Goal: Task Accomplishment & Management: Complete application form

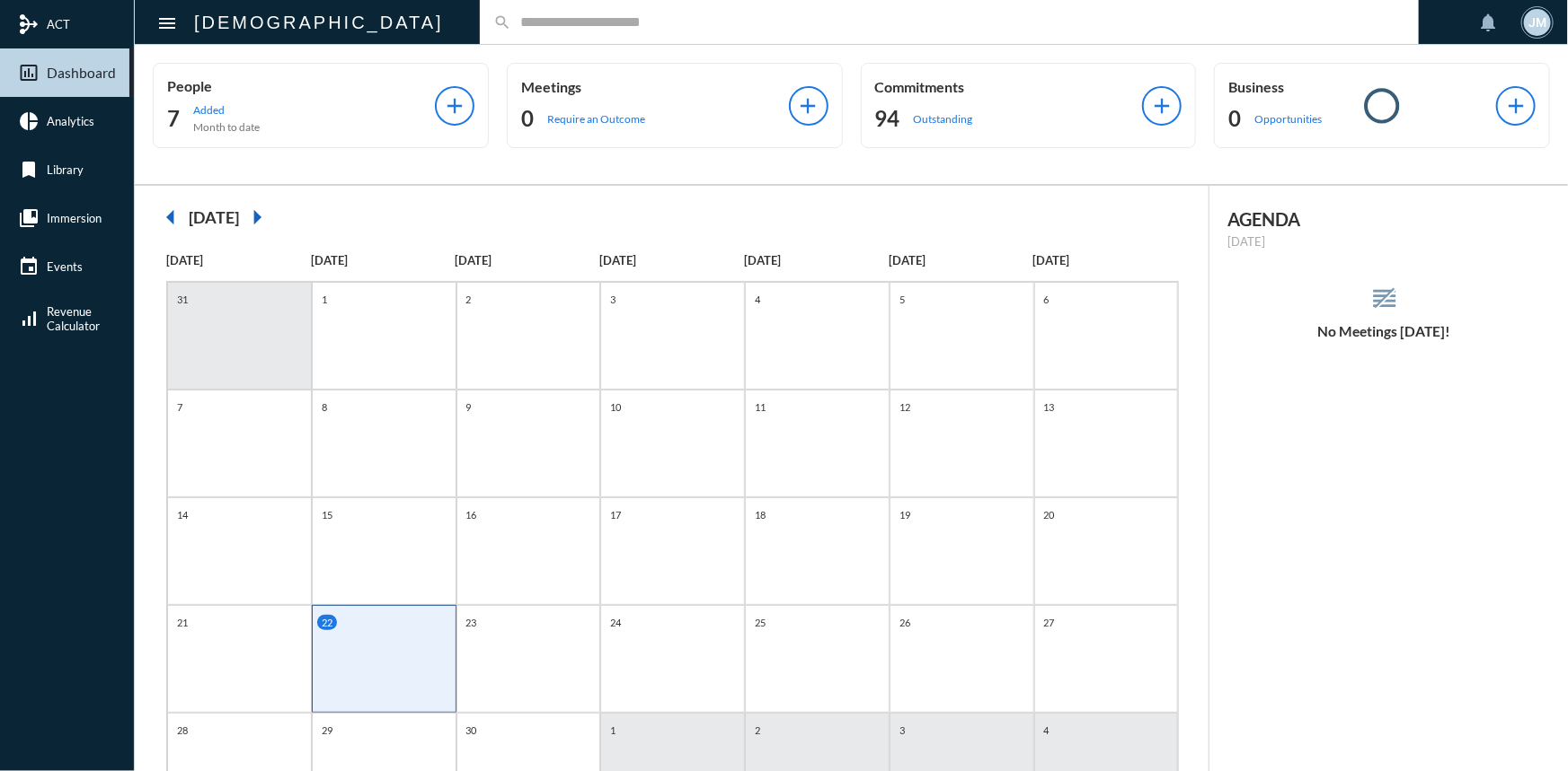
click at [511, 17] on input "text" at bounding box center [958, 22] width 894 height 16
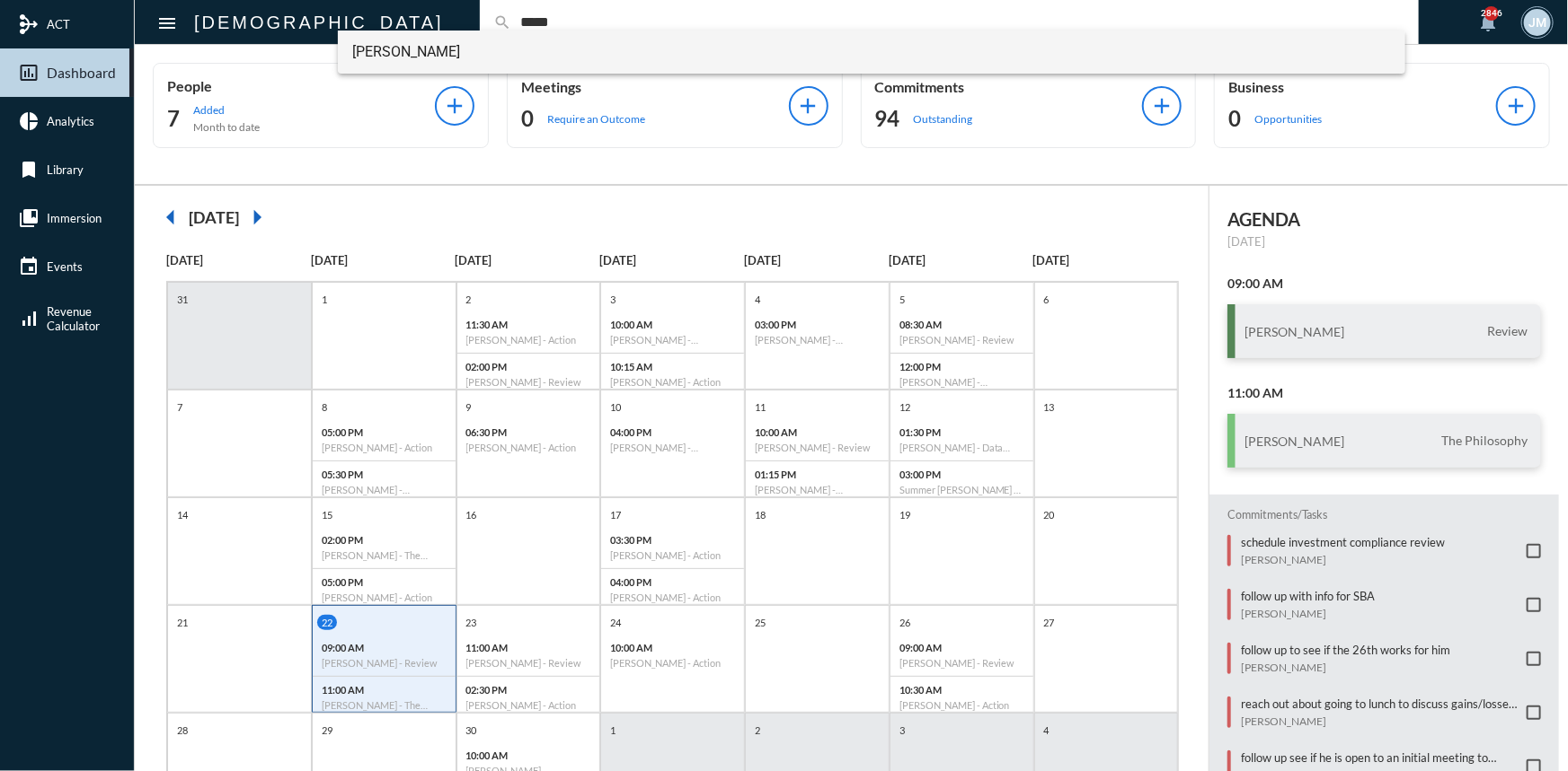
type input "*****"
click at [408, 49] on span "Noam Peleg" at bounding box center [872, 52] width 1038 height 43
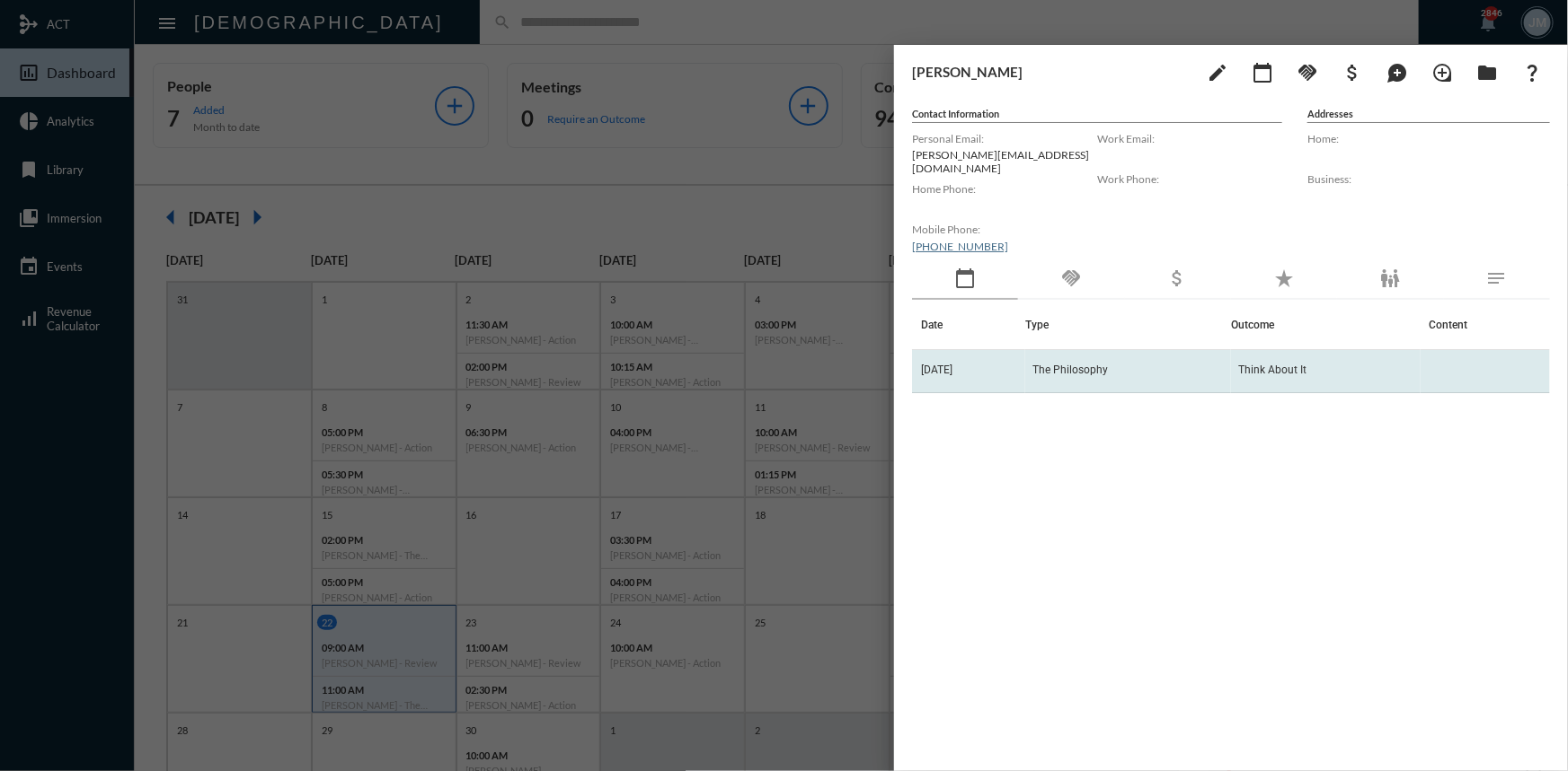
click at [1079, 364] on span "The Philosophy" at bounding box center [1069, 370] width 75 height 13
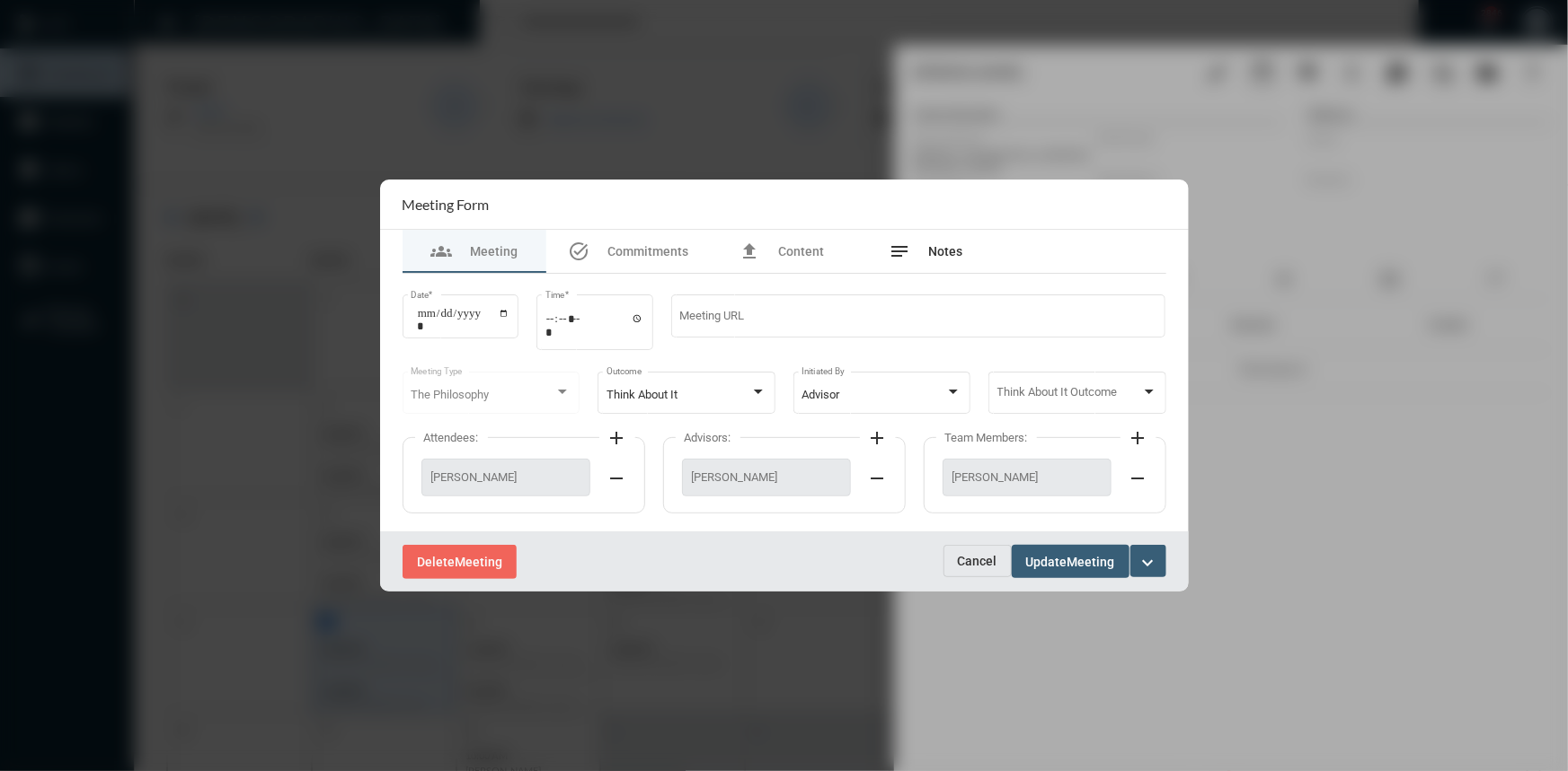
click at [938, 244] on span "Notes" at bounding box center [945, 251] width 34 height 15
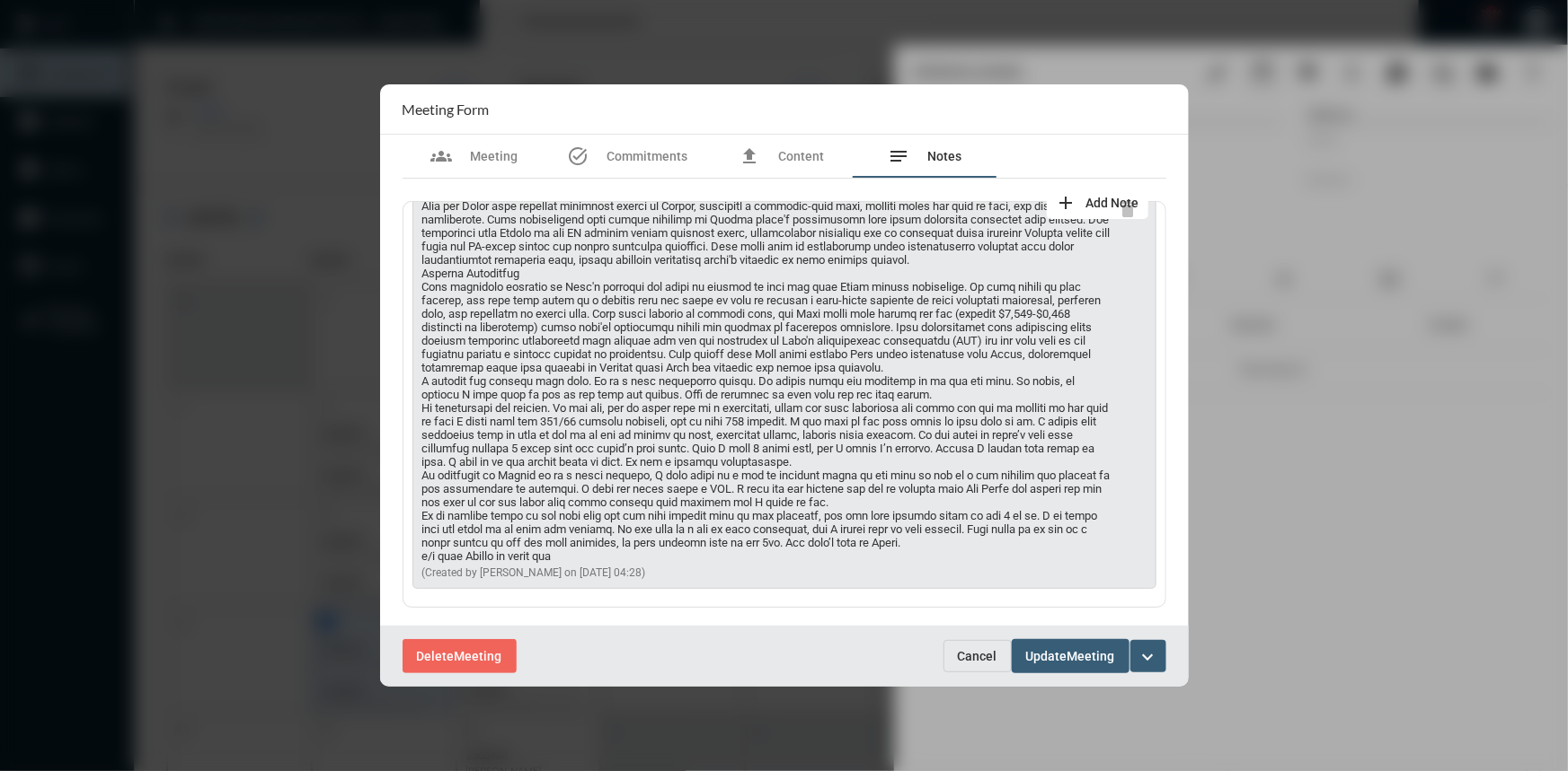
scroll to position [476, 0]
click at [966, 654] on span "Cancel" at bounding box center [977, 656] width 40 height 15
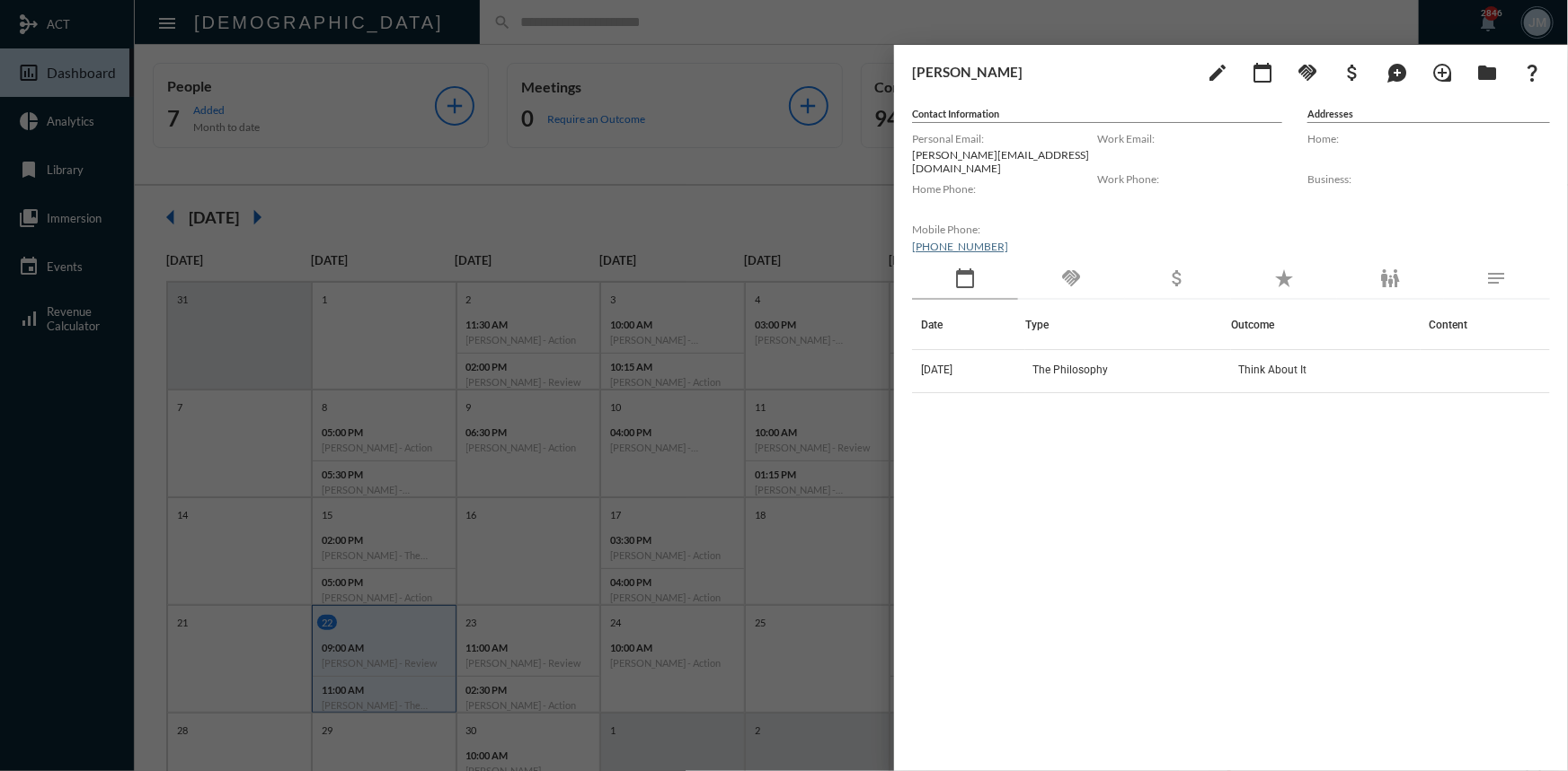
click at [697, 150] on div at bounding box center [784, 386] width 1568 height 771
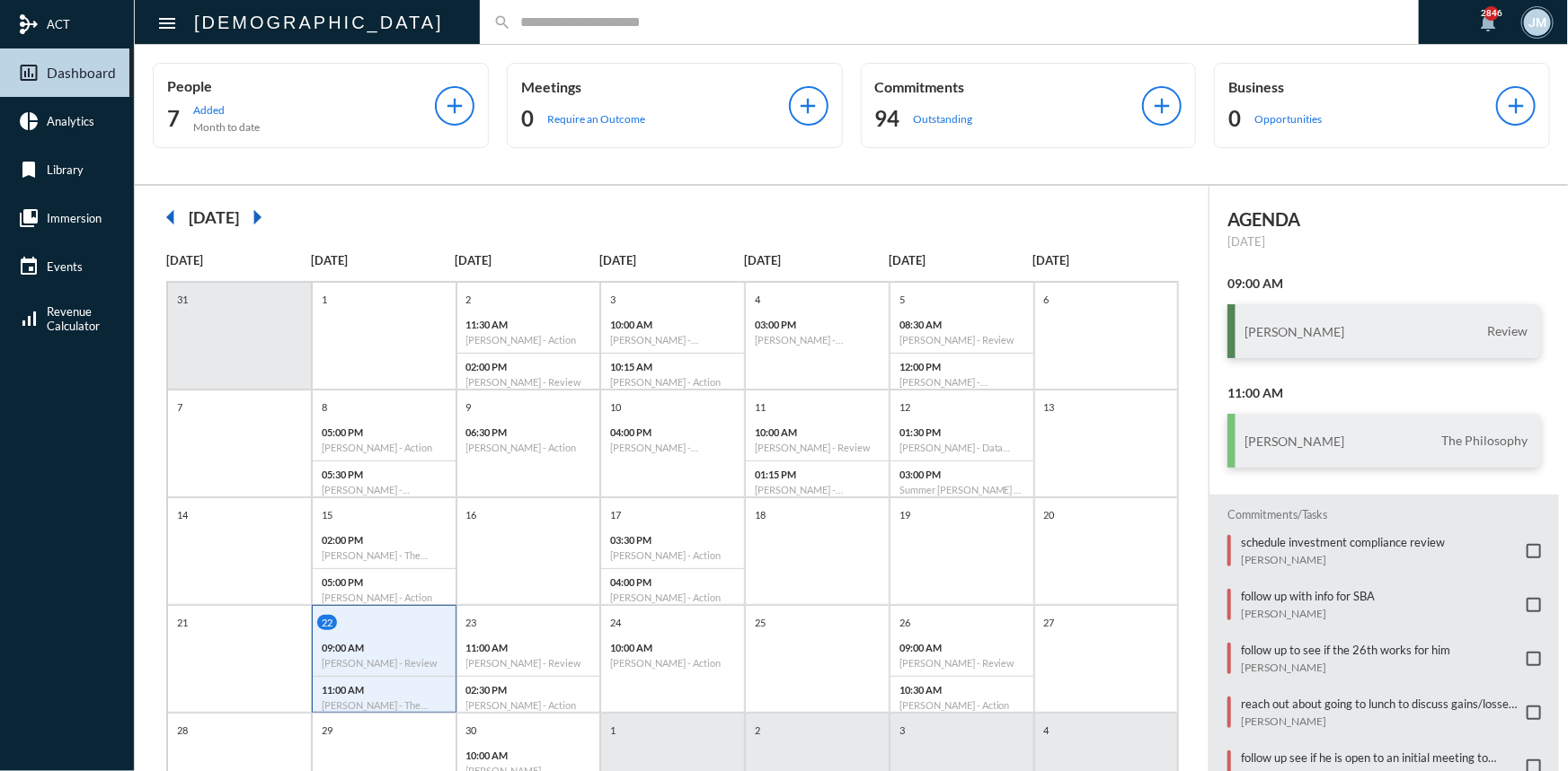
click at [542, 16] on input "text" at bounding box center [958, 22] width 894 height 16
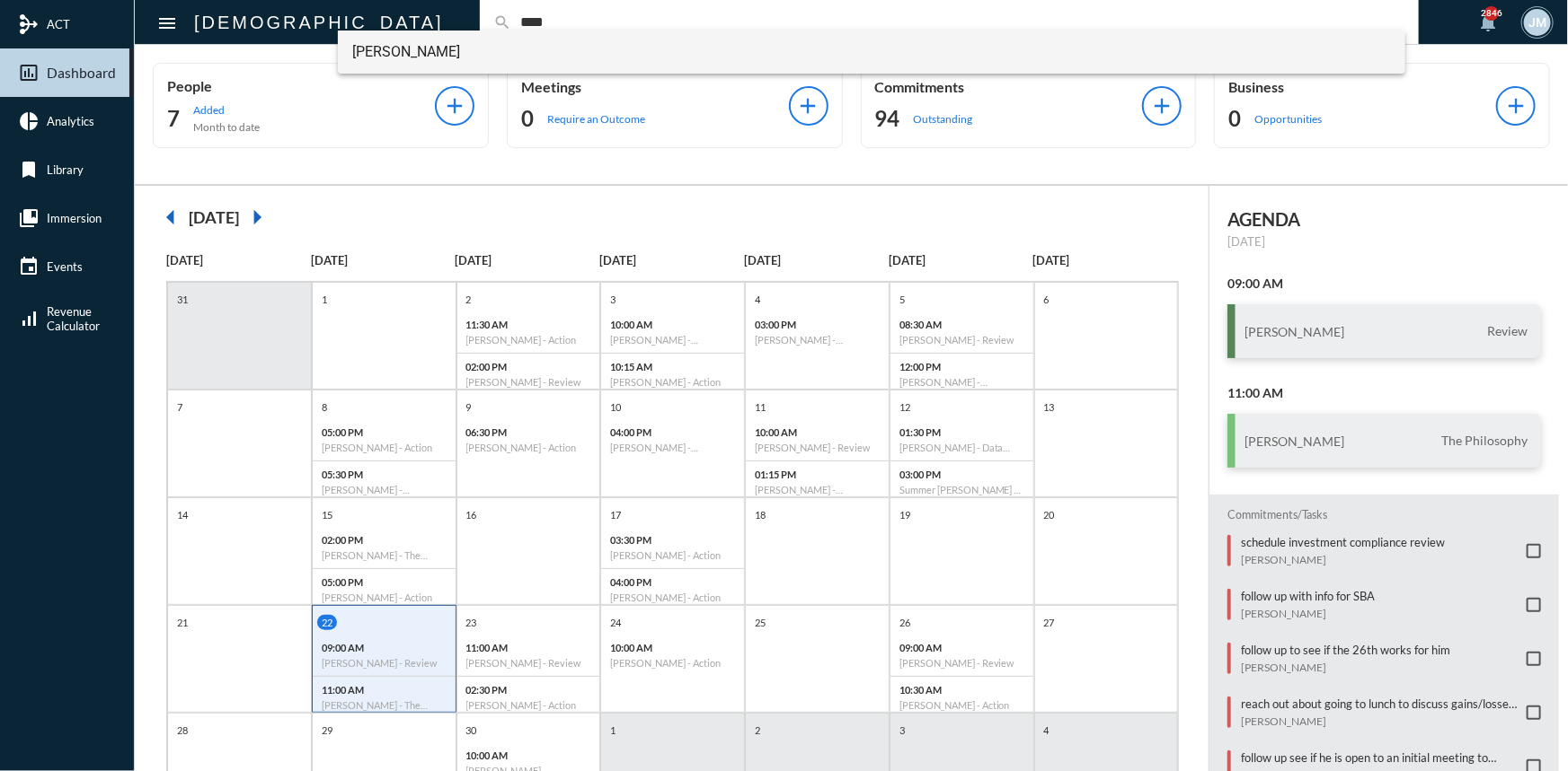
type input "****"
click at [368, 41] on span "Noam Peleg" at bounding box center [872, 52] width 1038 height 43
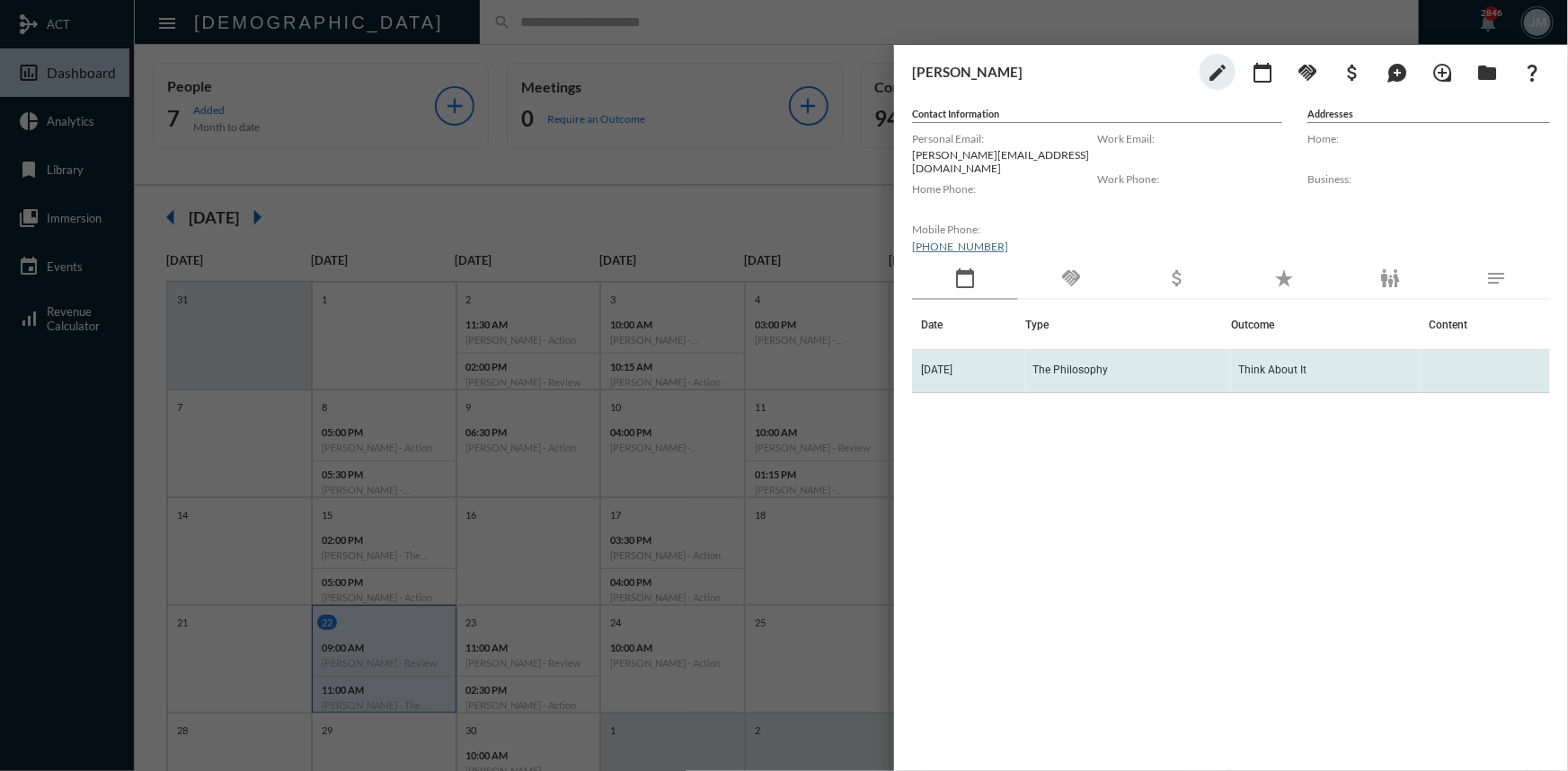
click at [1087, 364] on span "The Philosophy" at bounding box center [1069, 370] width 75 height 13
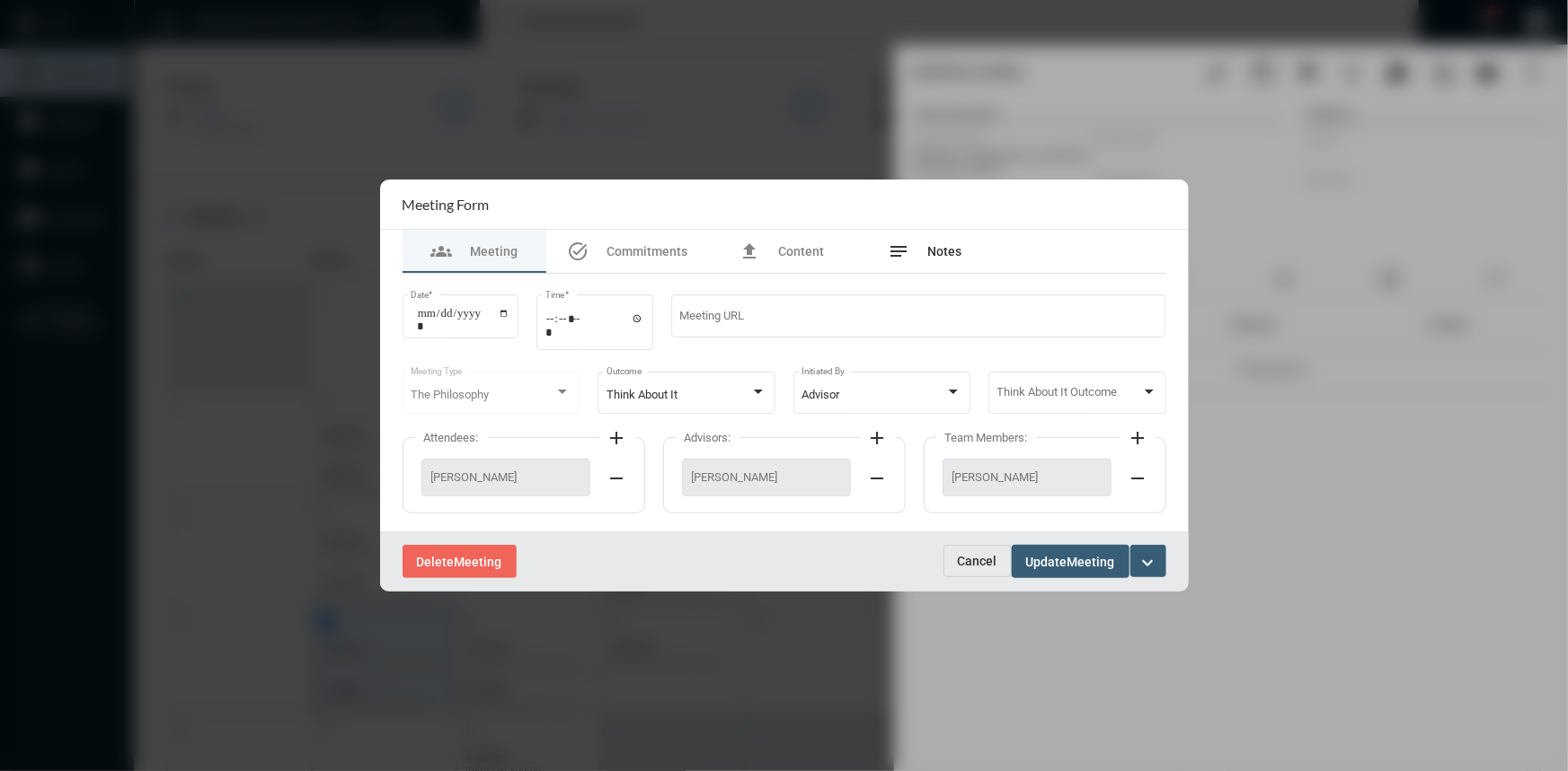
click at [952, 247] on span "Notes" at bounding box center [945, 251] width 34 height 15
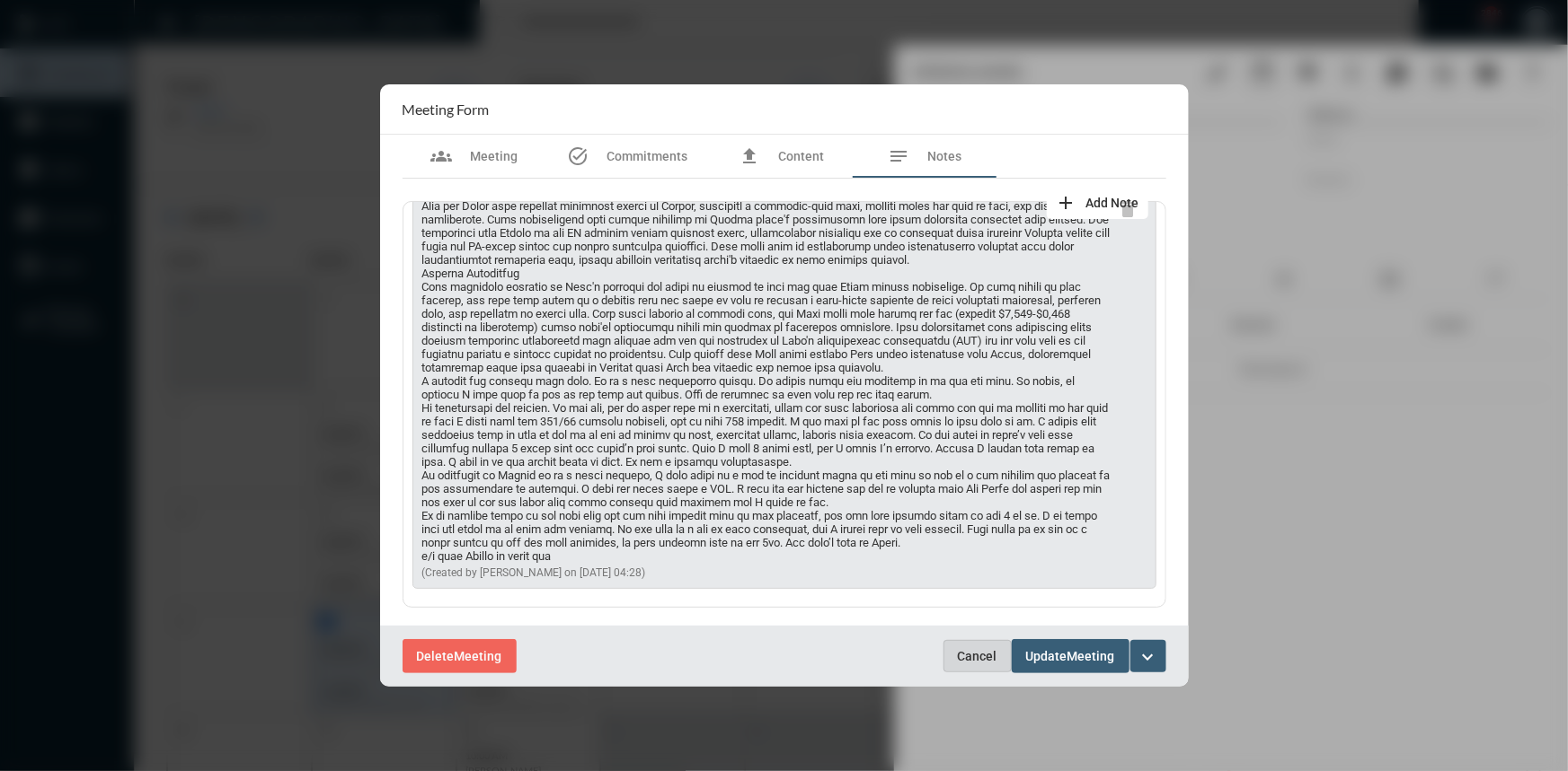
click at [977, 664] on span "Cancel" at bounding box center [977, 656] width 40 height 15
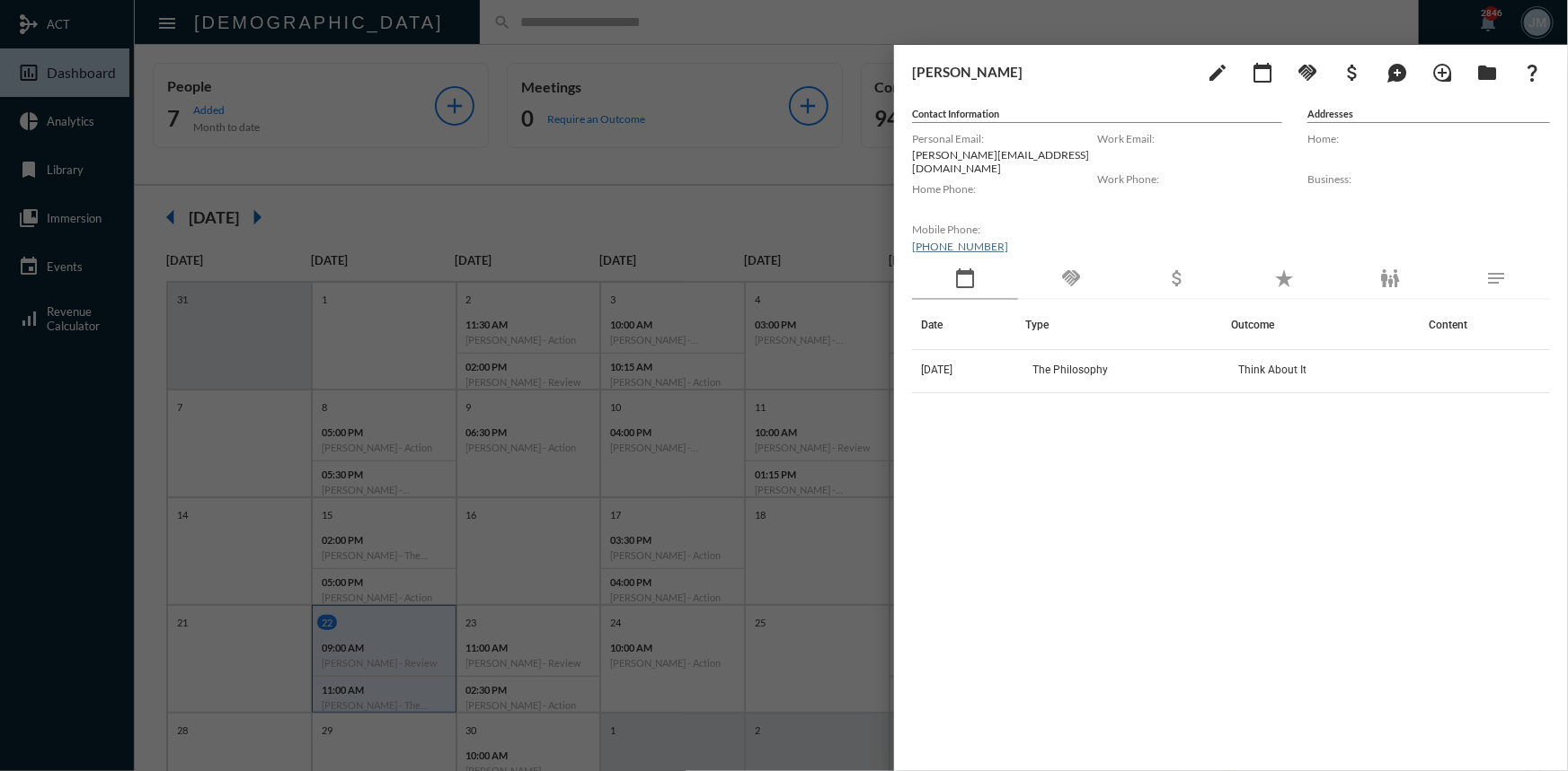
click at [655, 167] on div at bounding box center [784, 386] width 1568 height 771
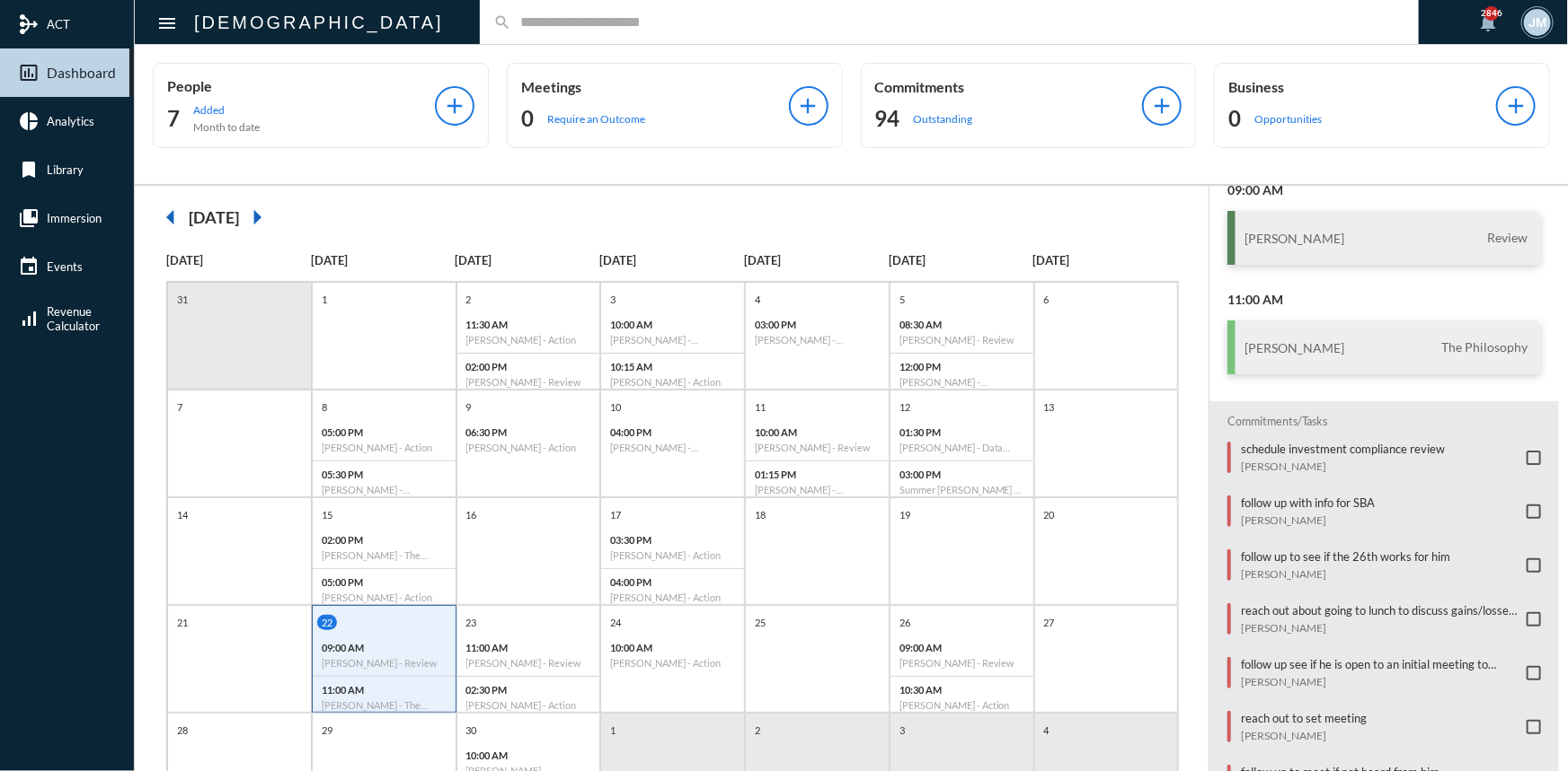
scroll to position [220, 0]
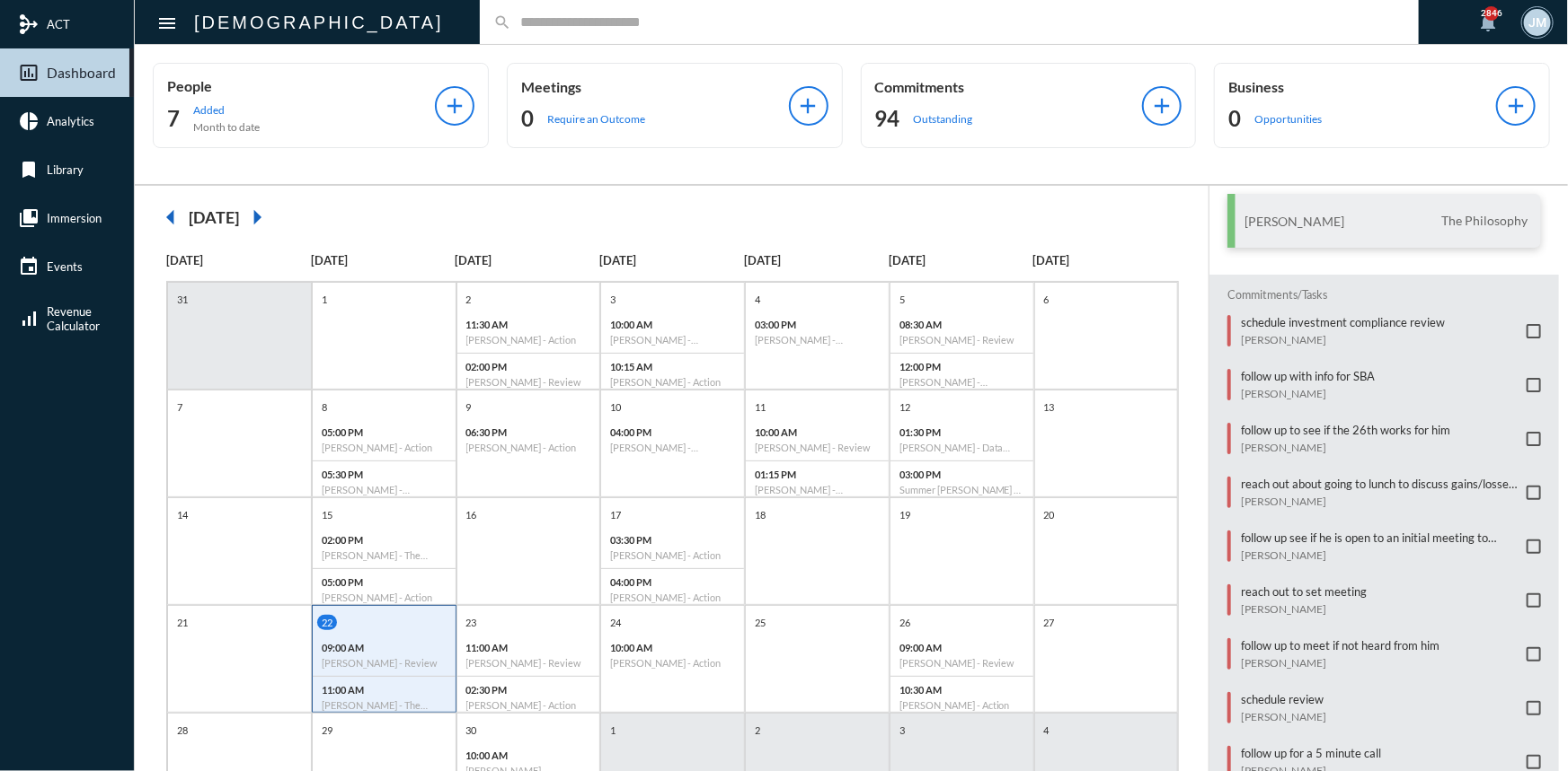
click at [1526, 647] on span at bounding box center [1533, 654] width 15 height 15
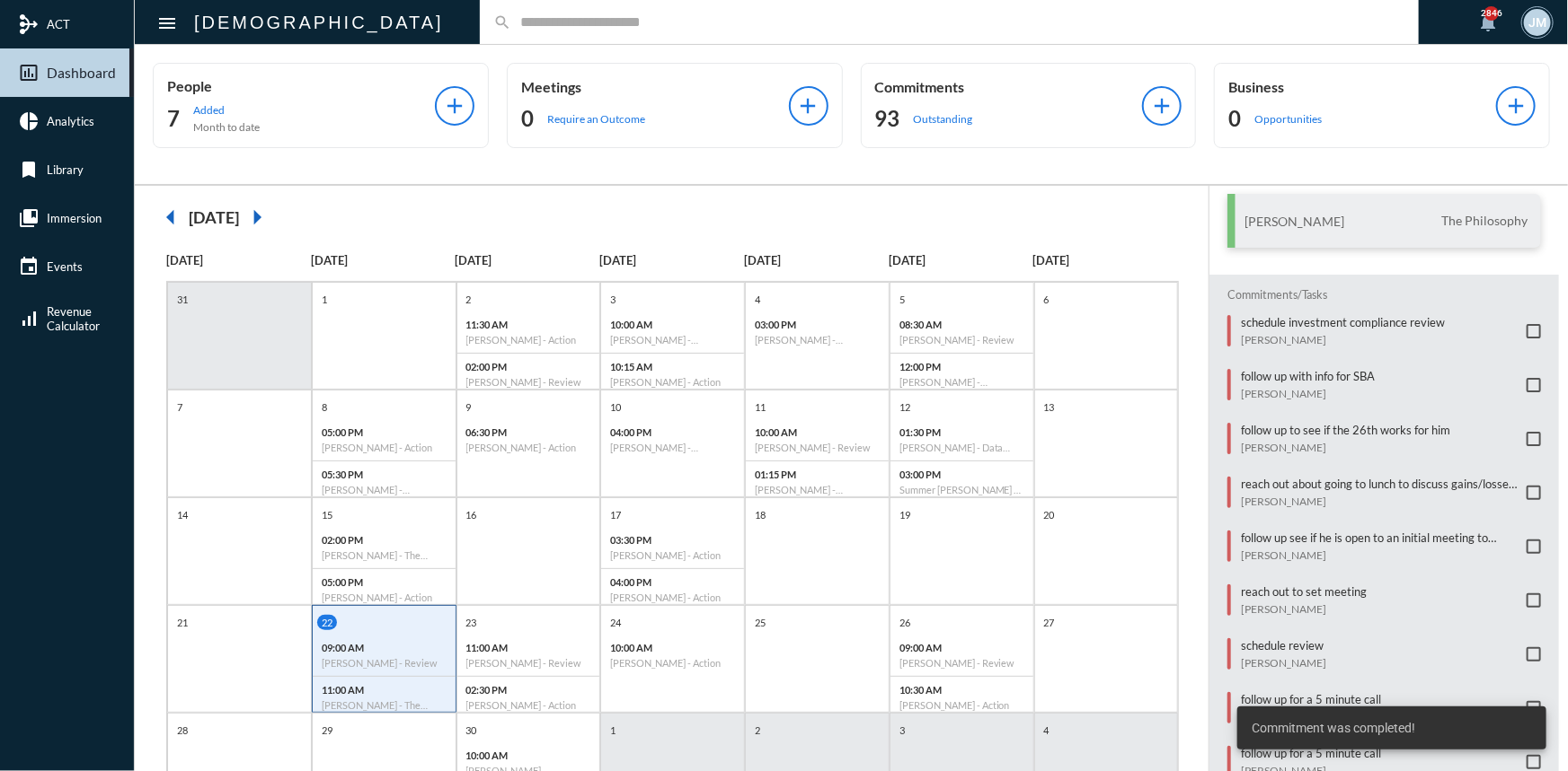
click at [1529, 595] on span at bounding box center [1533, 601] width 15 height 15
click at [1526, 594] on span at bounding box center [1533, 601] width 15 height 15
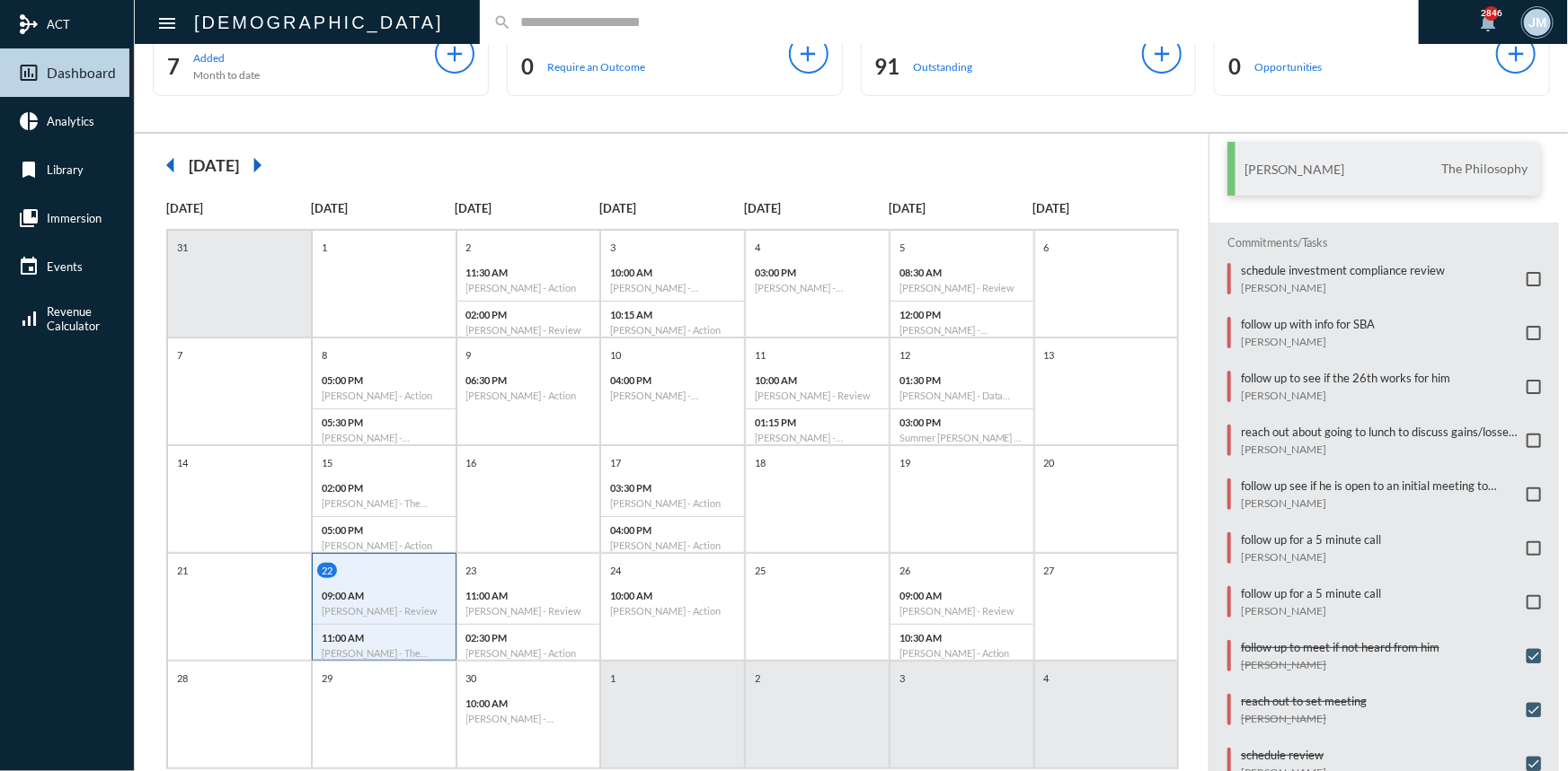
scroll to position [92, 0]
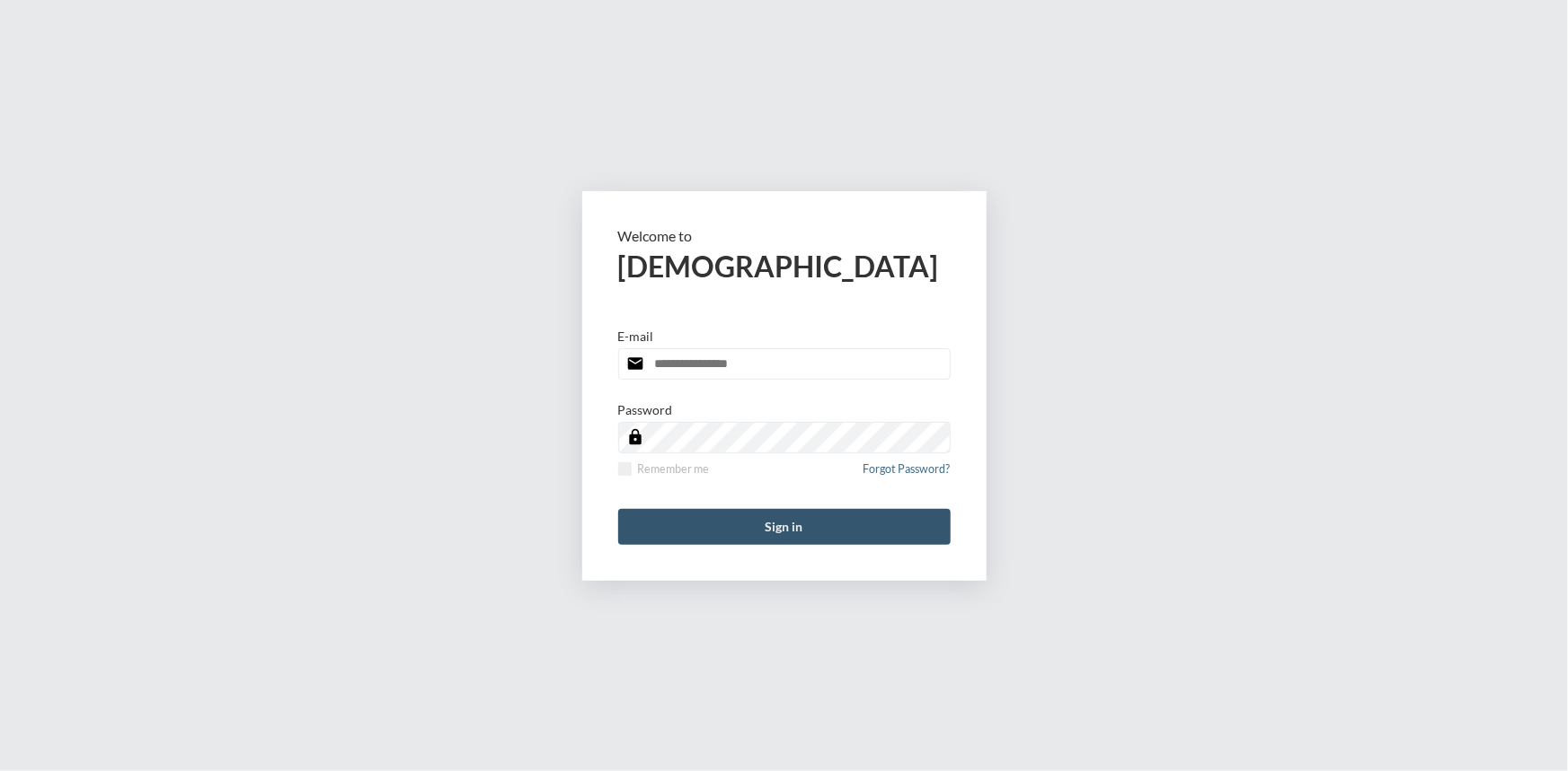
type input "**********"
click at [762, 520] on button "Sign in" at bounding box center [784, 527] width 332 height 36
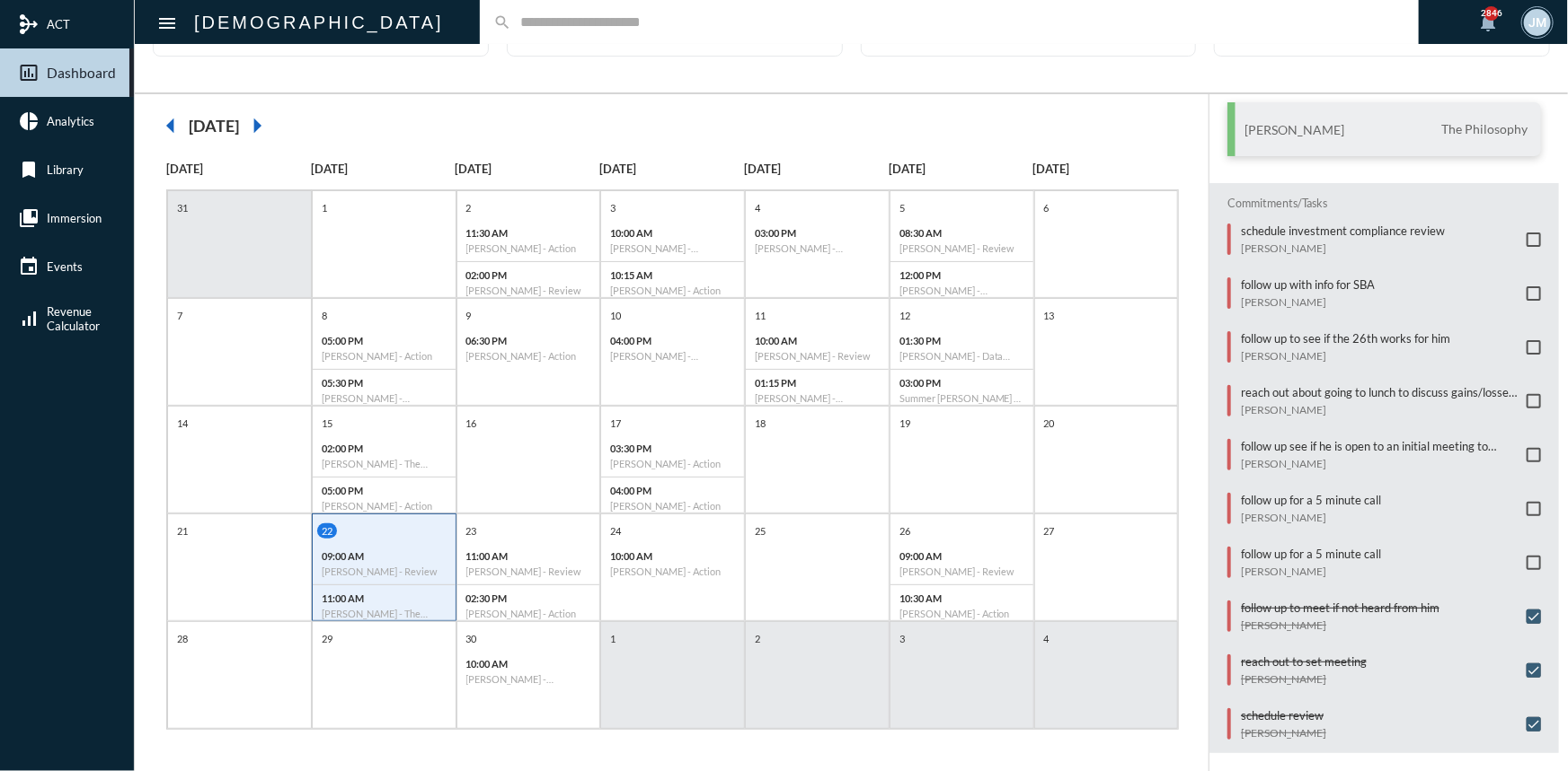
scroll to position [92, 0]
click at [1526, 343] on span at bounding box center [1533, 347] width 15 height 15
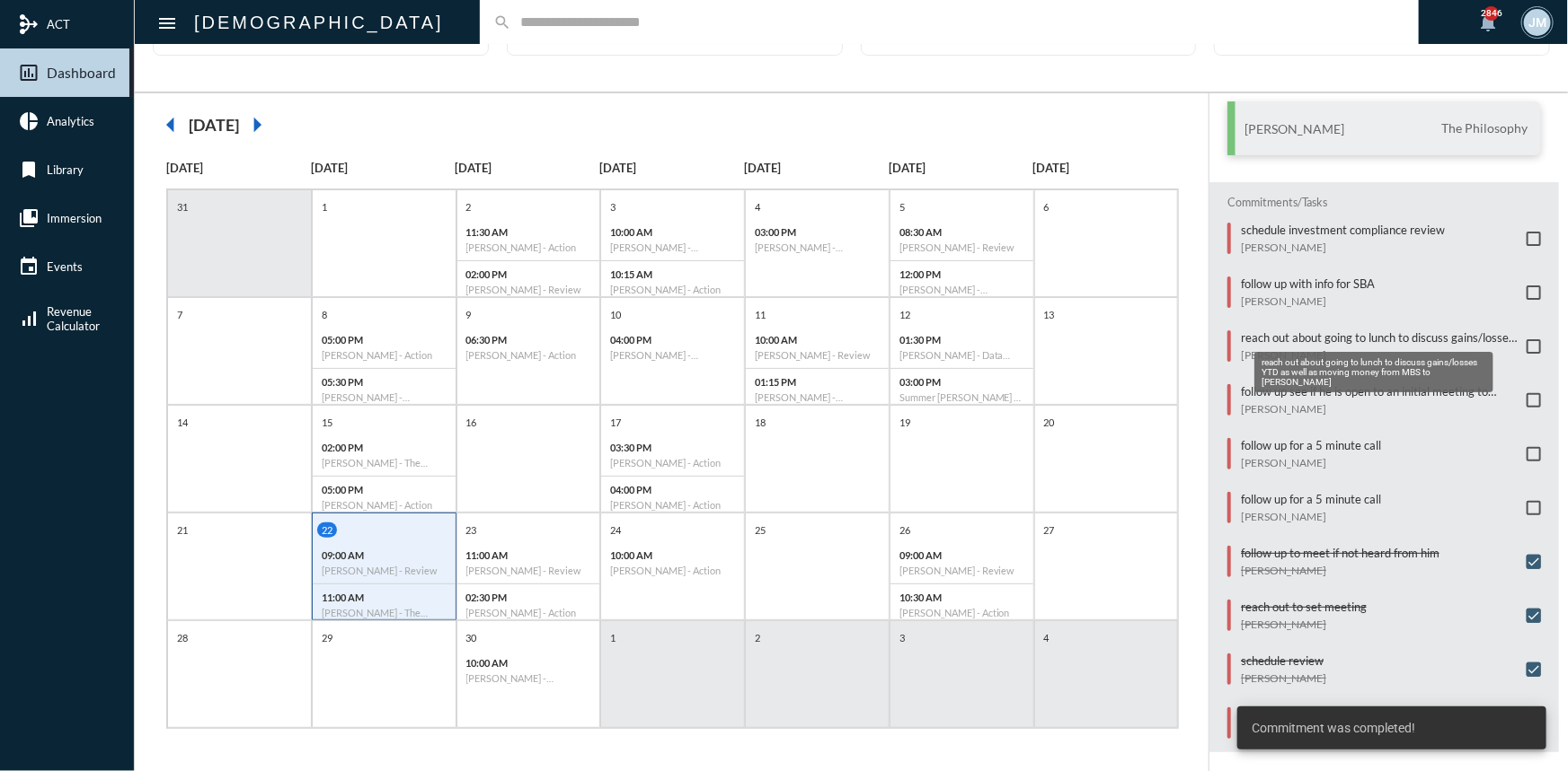
click at [1288, 335] on p "reach out about going to lunch to discuss gains/losses YTD as well as moving mo…" at bounding box center [1379, 337] width 277 height 15
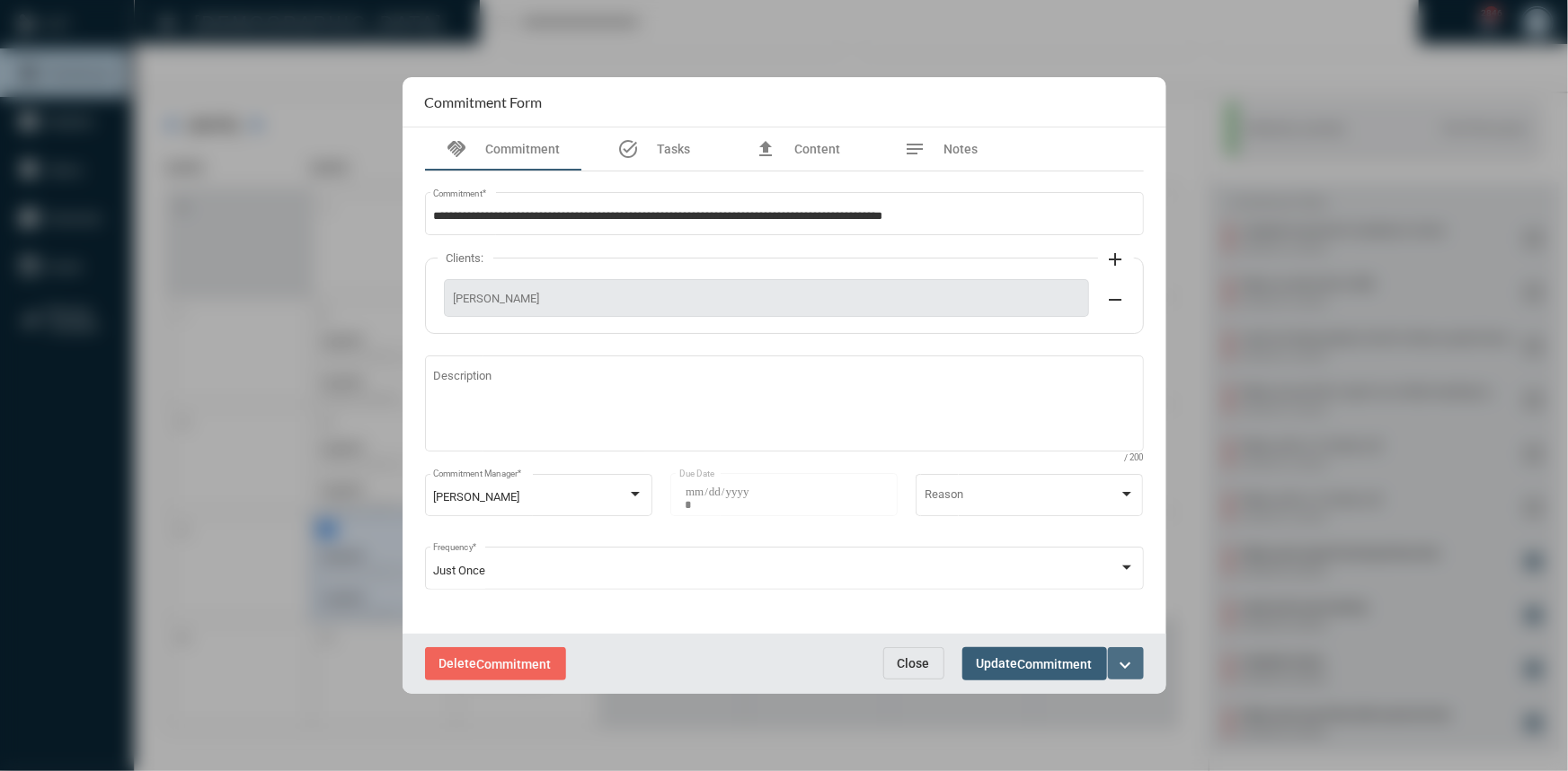
click at [1135, 665] on mat-icon "expand_more" at bounding box center [1126, 665] width 21 height 21
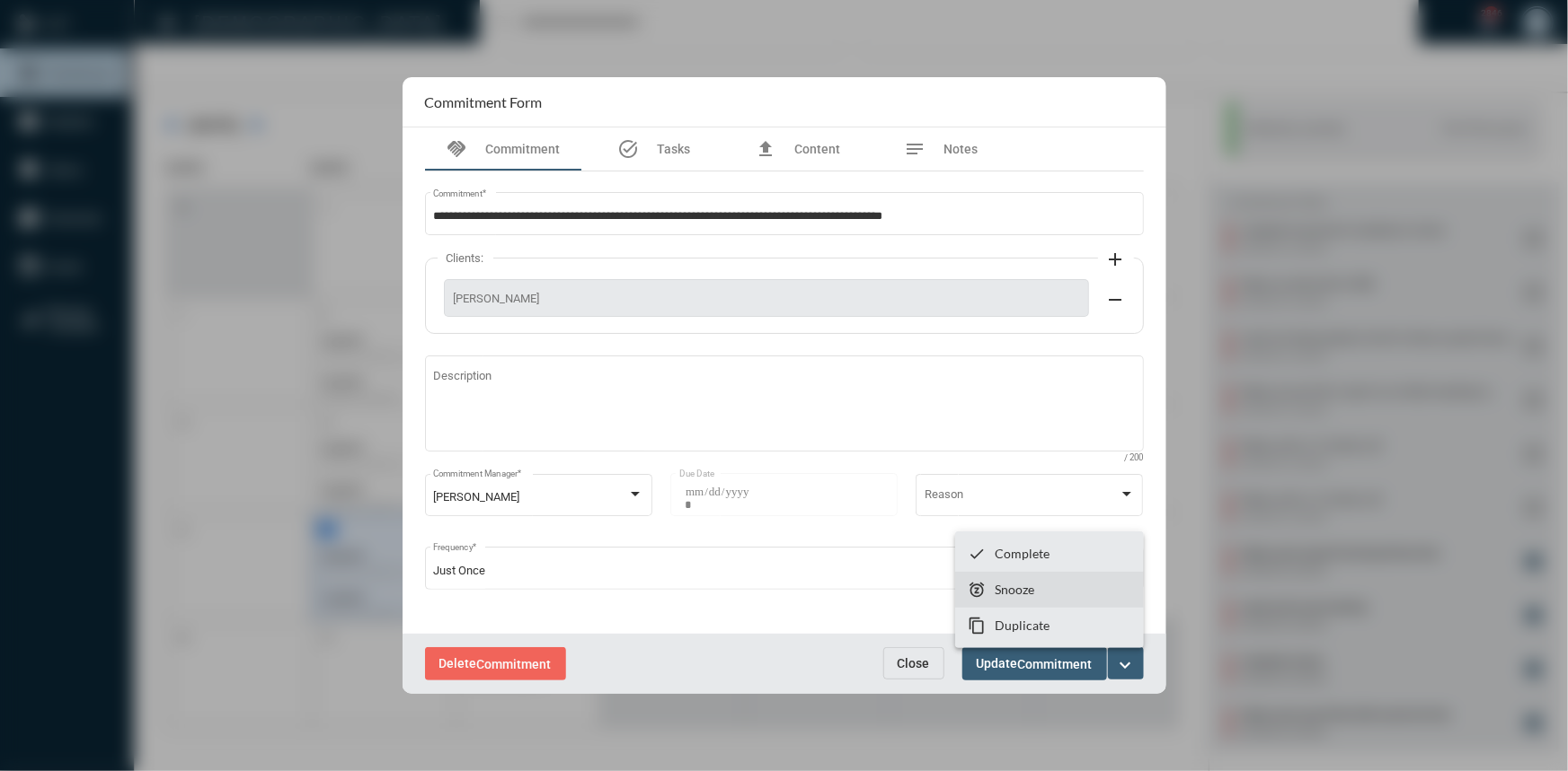
click at [1022, 586] on p "Snooze" at bounding box center [1014, 590] width 40 height 16
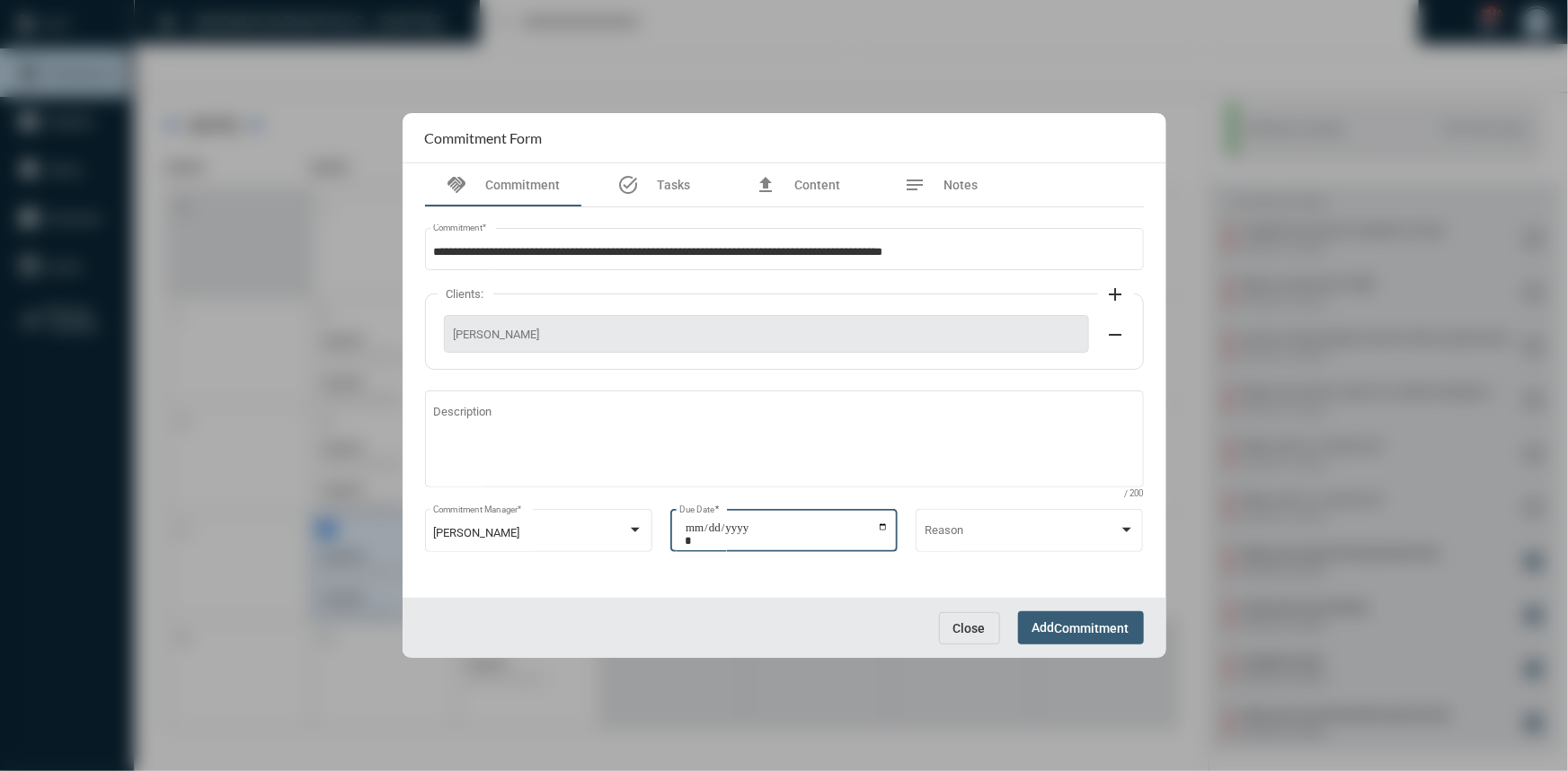
click at [883, 528] on input "**********" at bounding box center [786, 534] width 204 height 25
type input "**********"
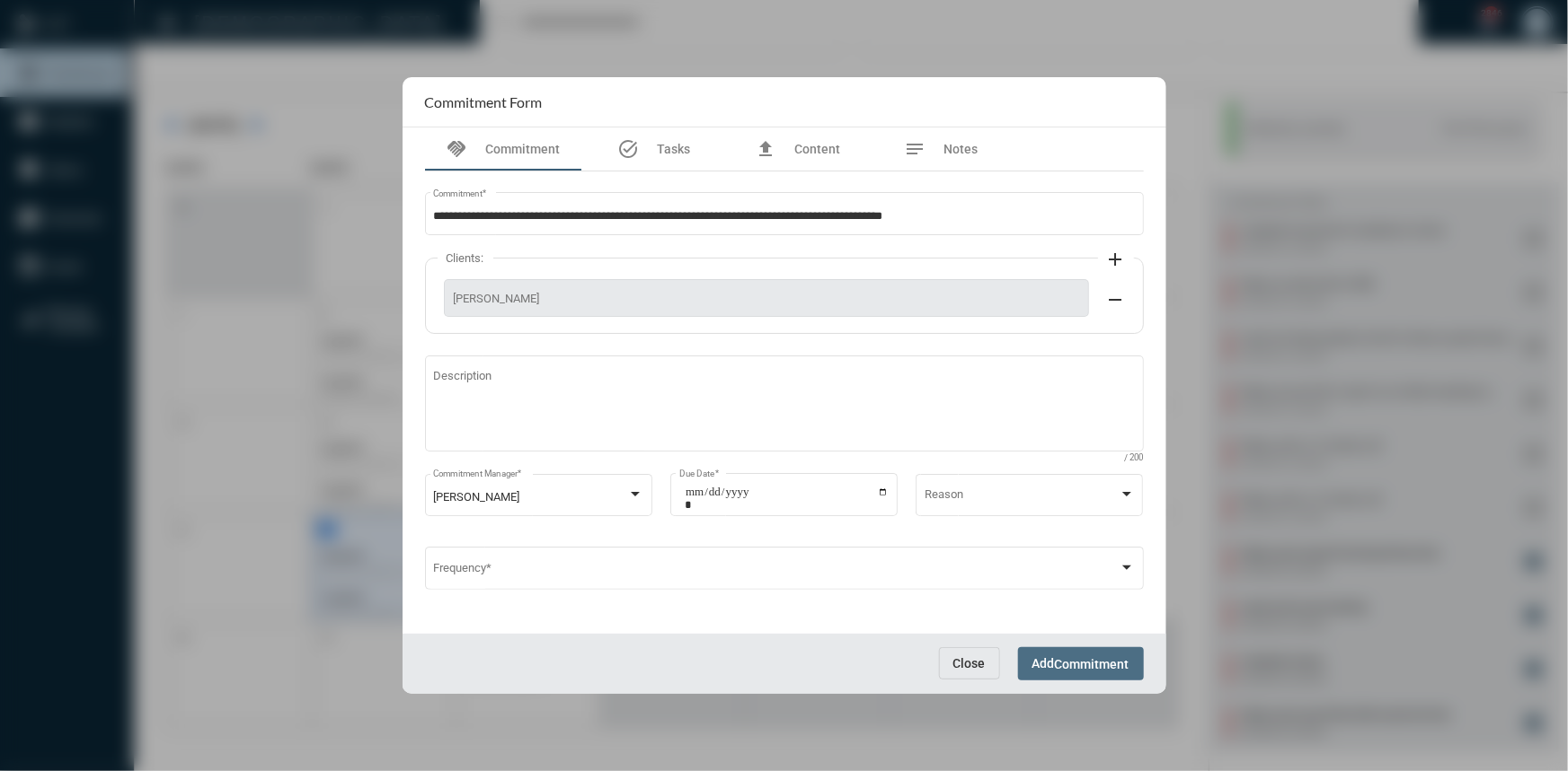
click at [1110, 658] on span "Commitment" at bounding box center [1092, 664] width 75 height 15
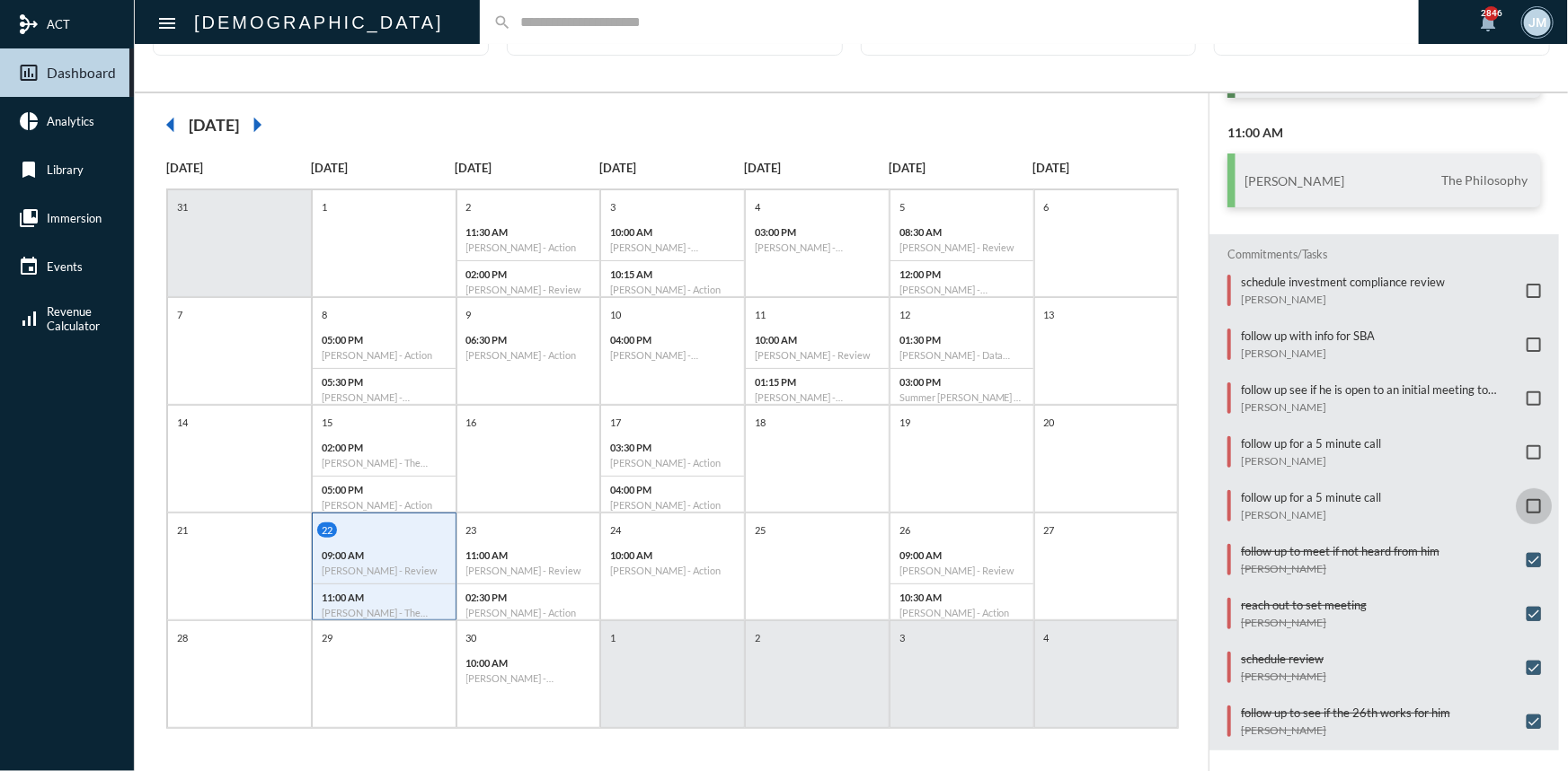
click at [1526, 499] on span at bounding box center [1533, 506] width 15 height 15
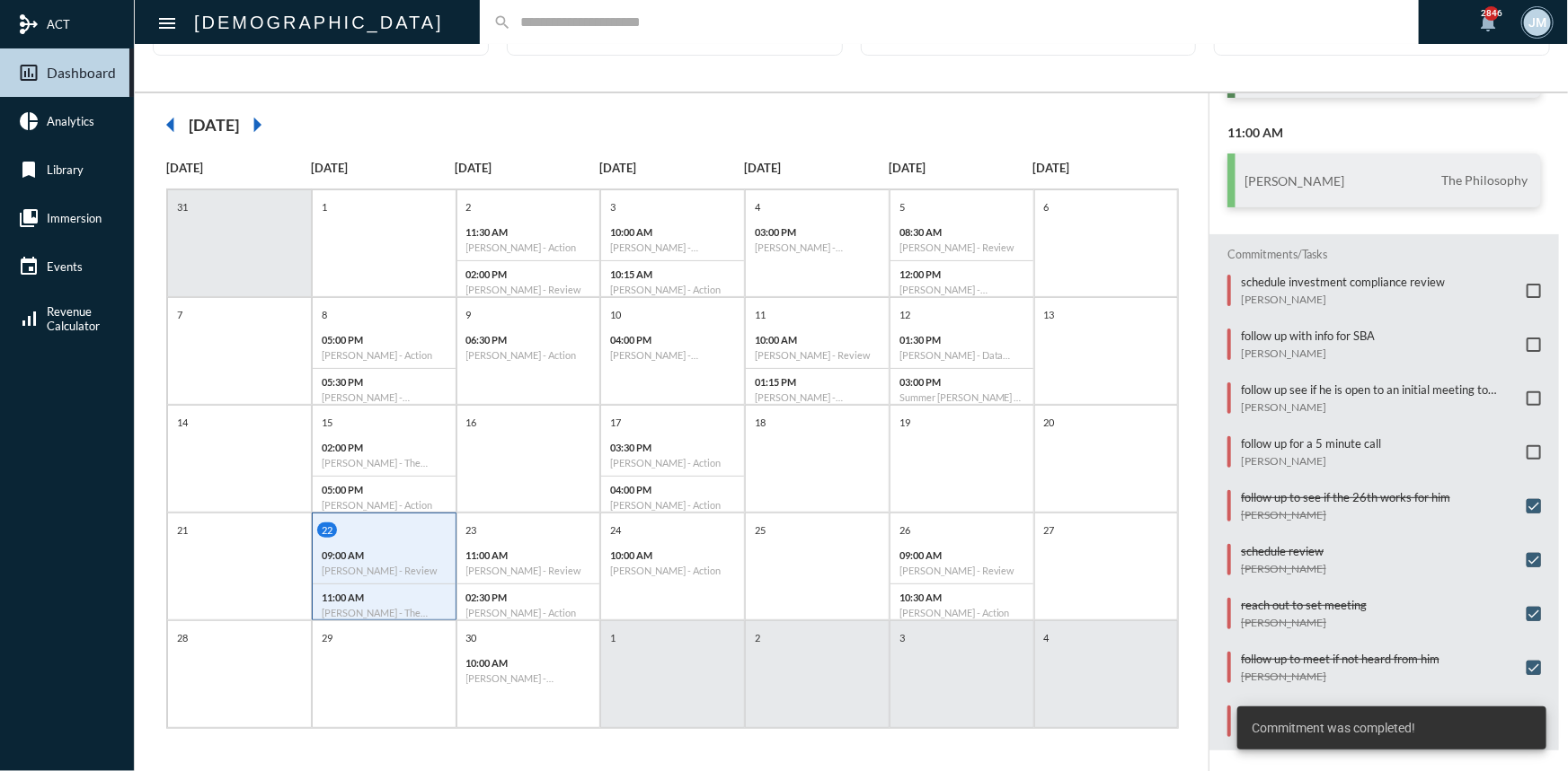
click at [1527, 447] on span at bounding box center [1533, 453] width 15 height 15
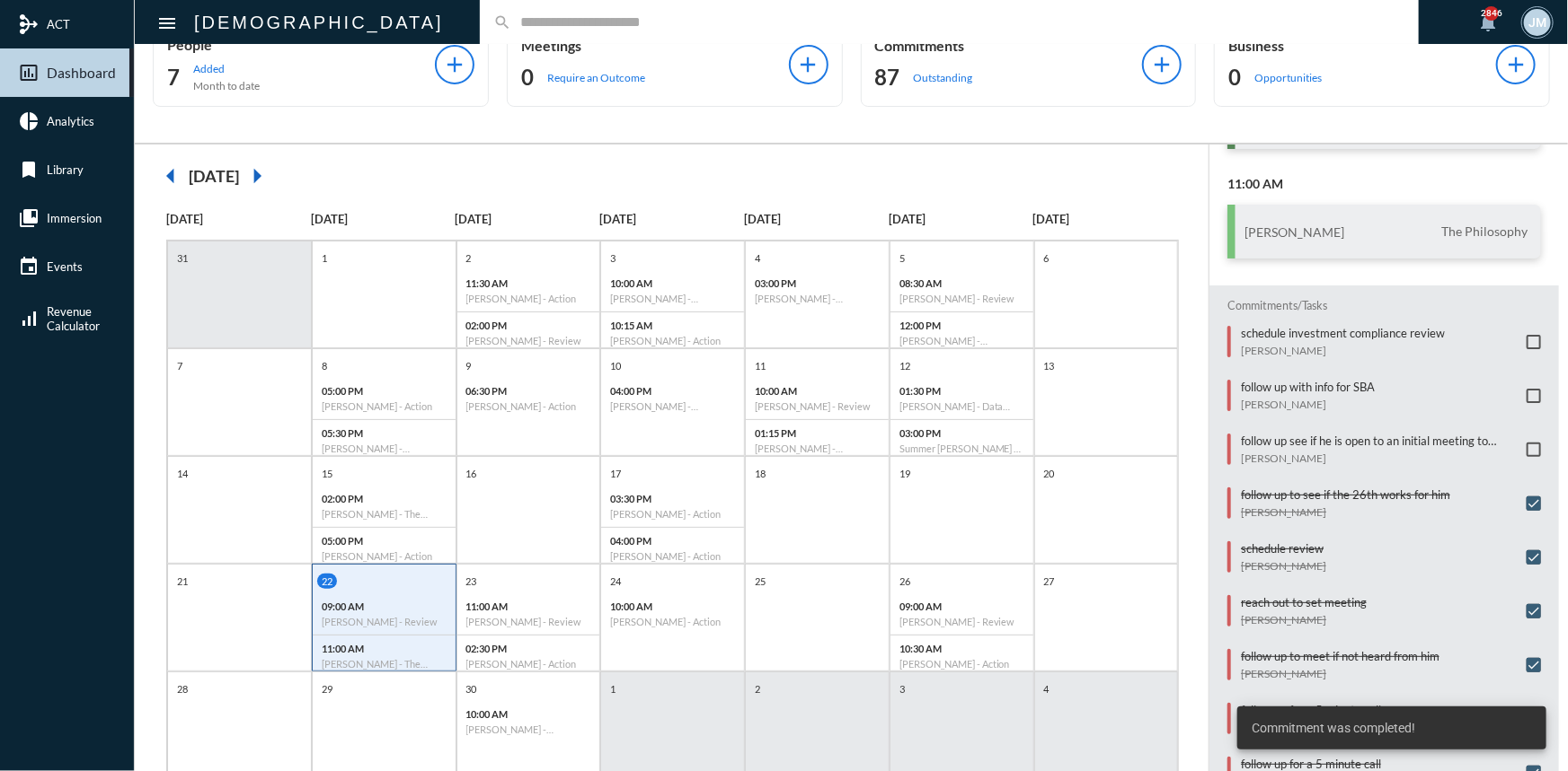
scroll to position [0, 0]
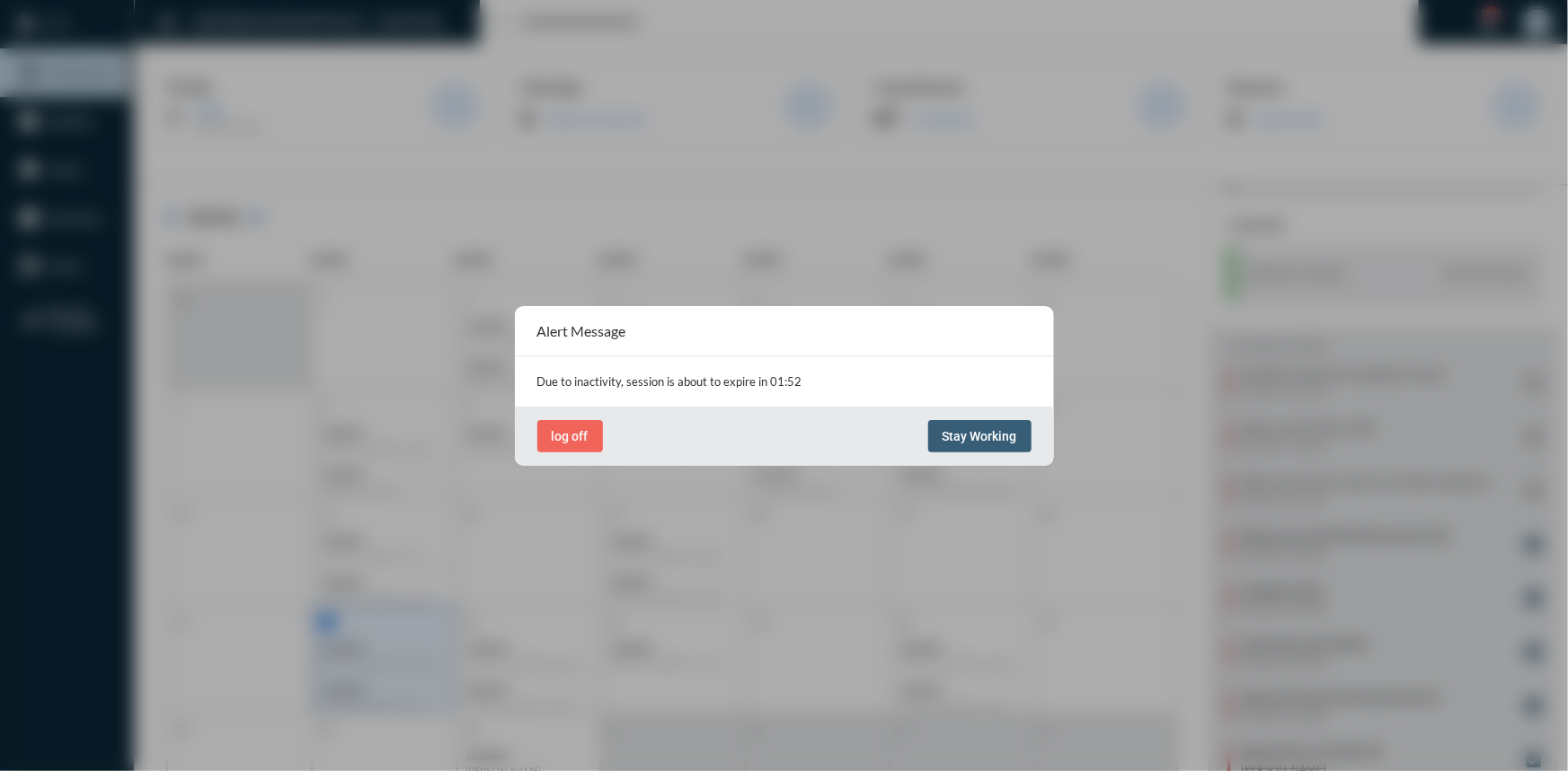
click at [976, 429] on span "Stay Working" at bounding box center [980, 436] width 75 height 15
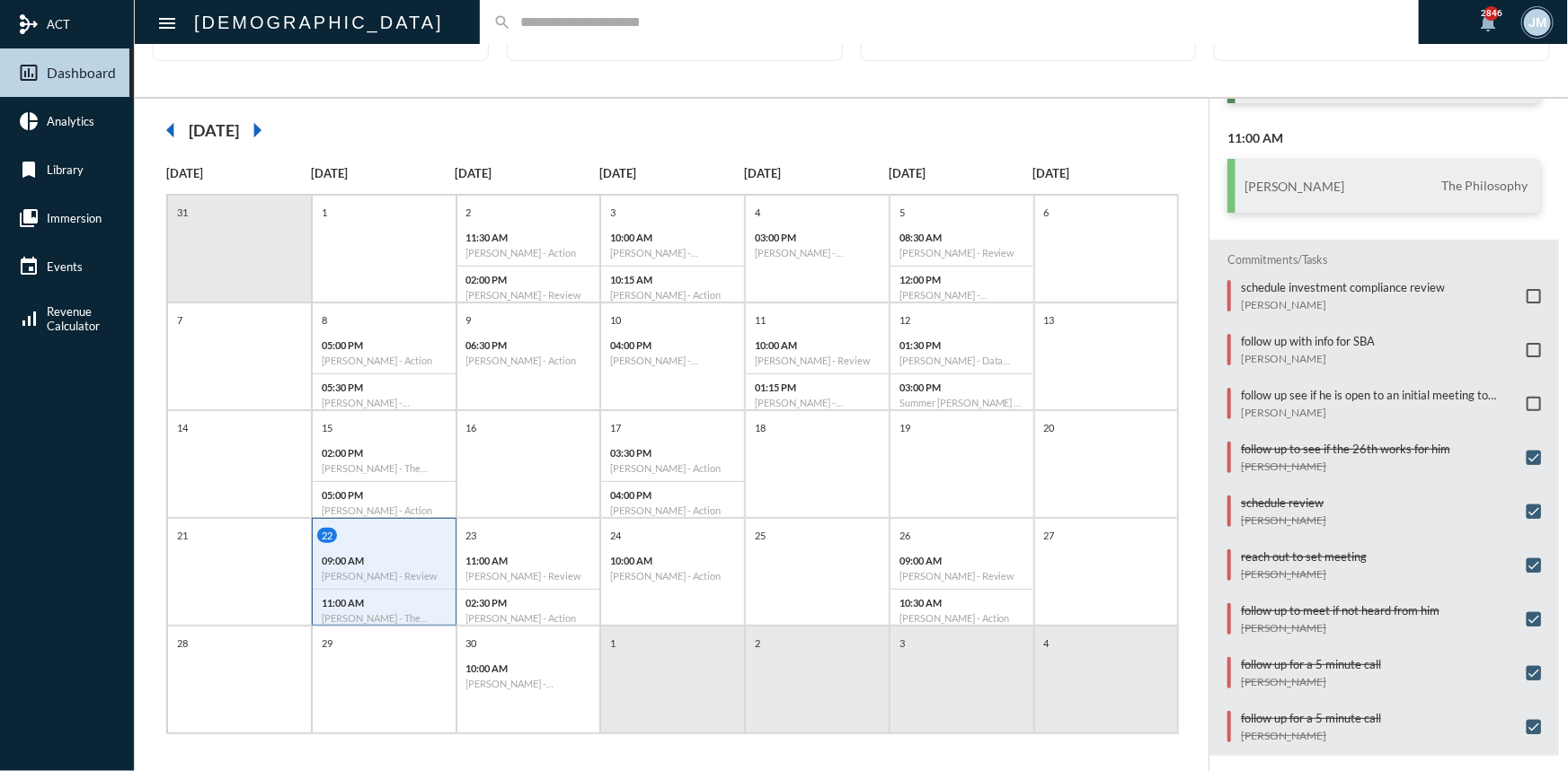
scroll to position [92, 0]
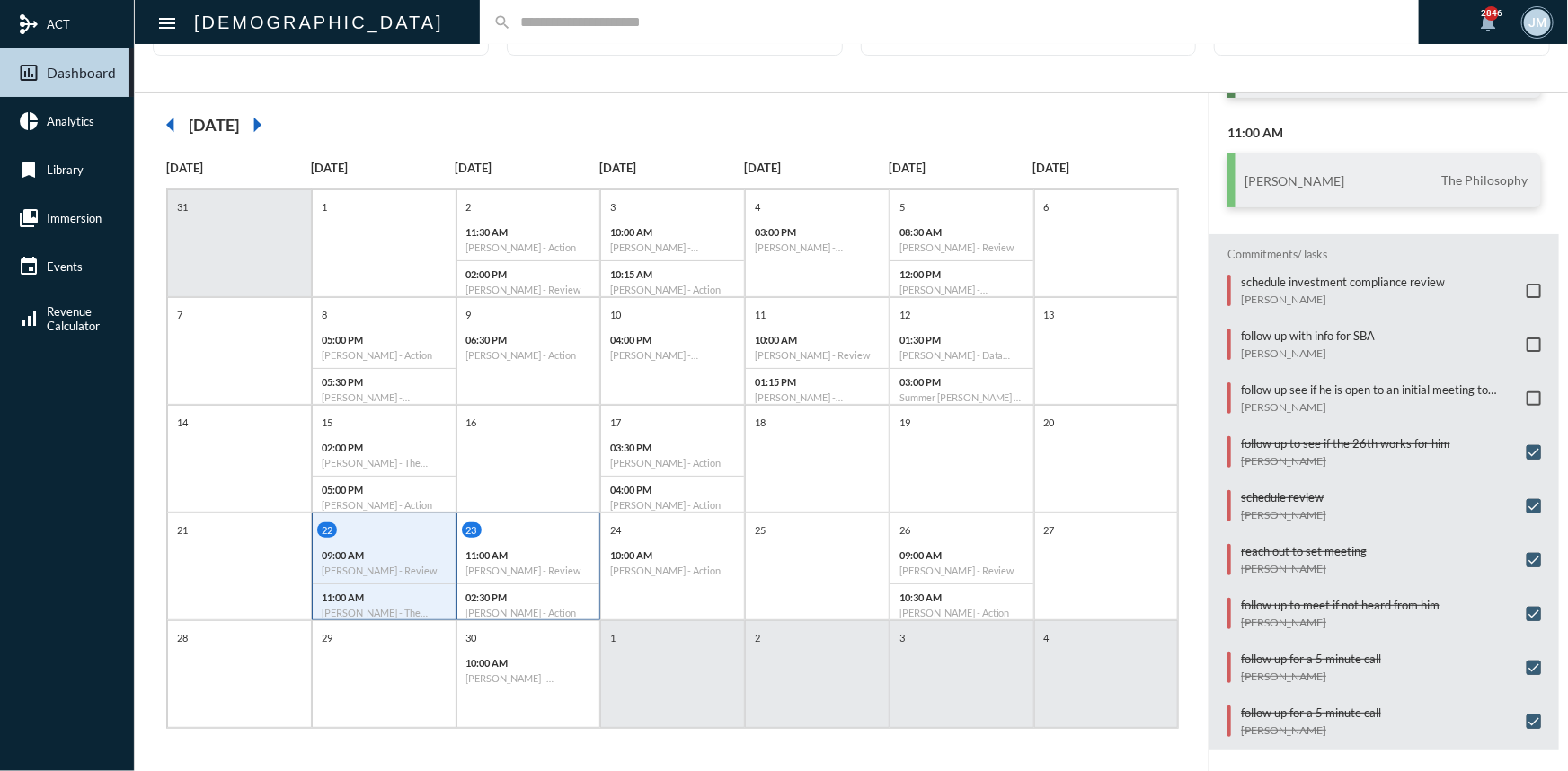
click at [560, 523] on div "23" at bounding box center [531, 531] width 138 height 16
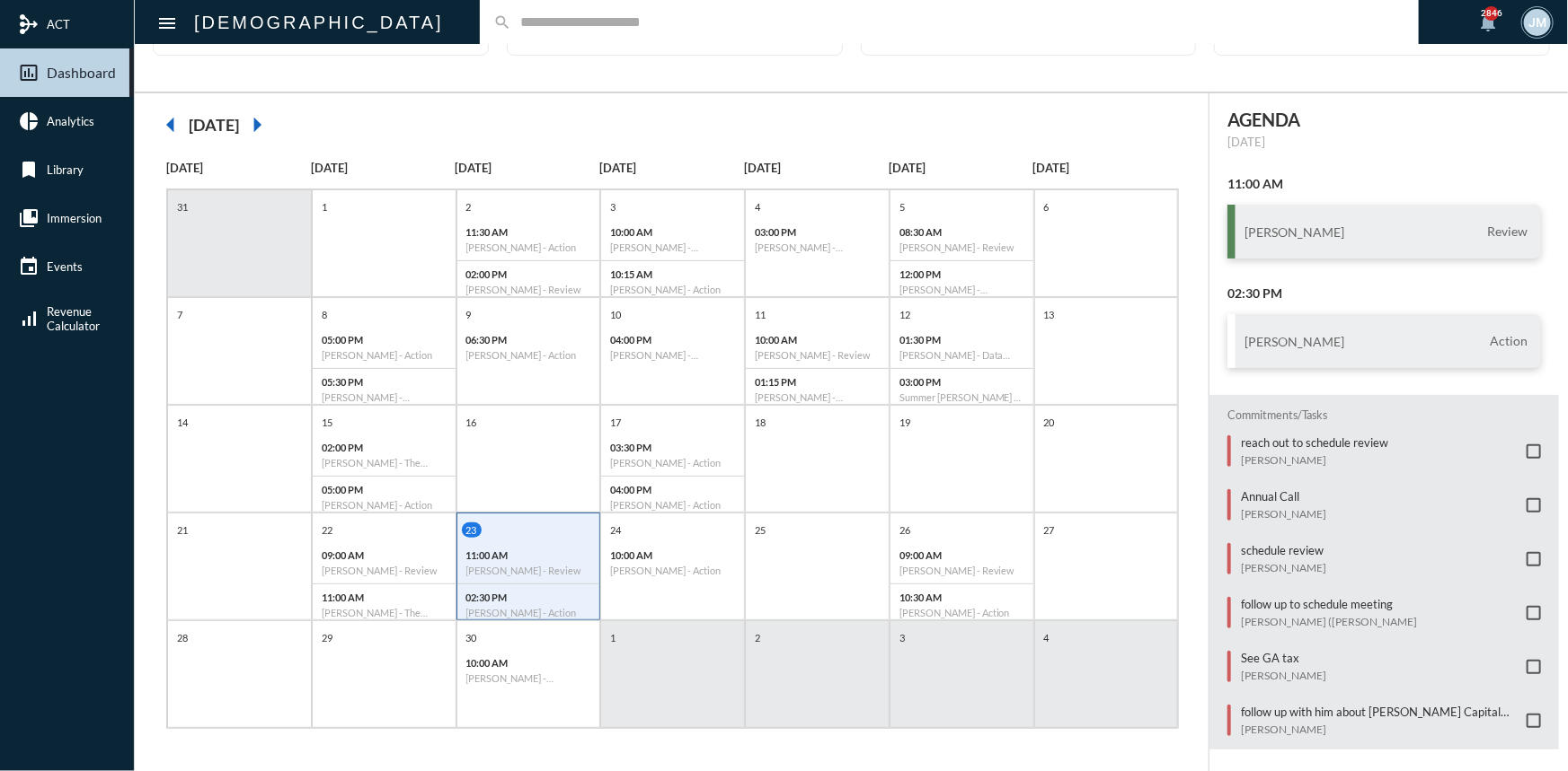
scroll to position [9, 0]
click at [1527, 606] on span at bounding box center [1533, 611] width 15 height 15
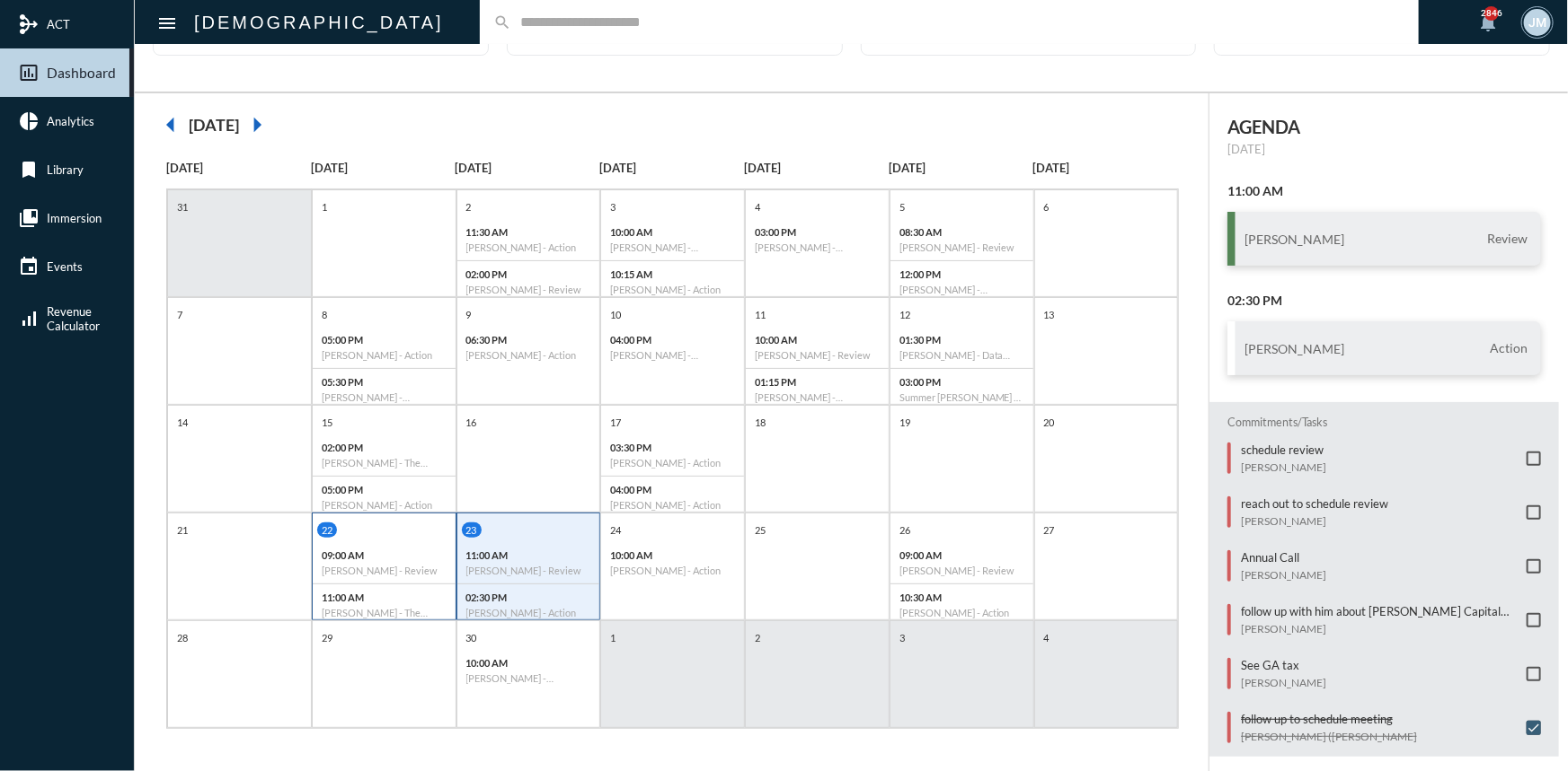
click at [420, 554] on p "09:00 AM" at bounding box center [384, 556] width 125 height 12
